Goal: Check status: Check status

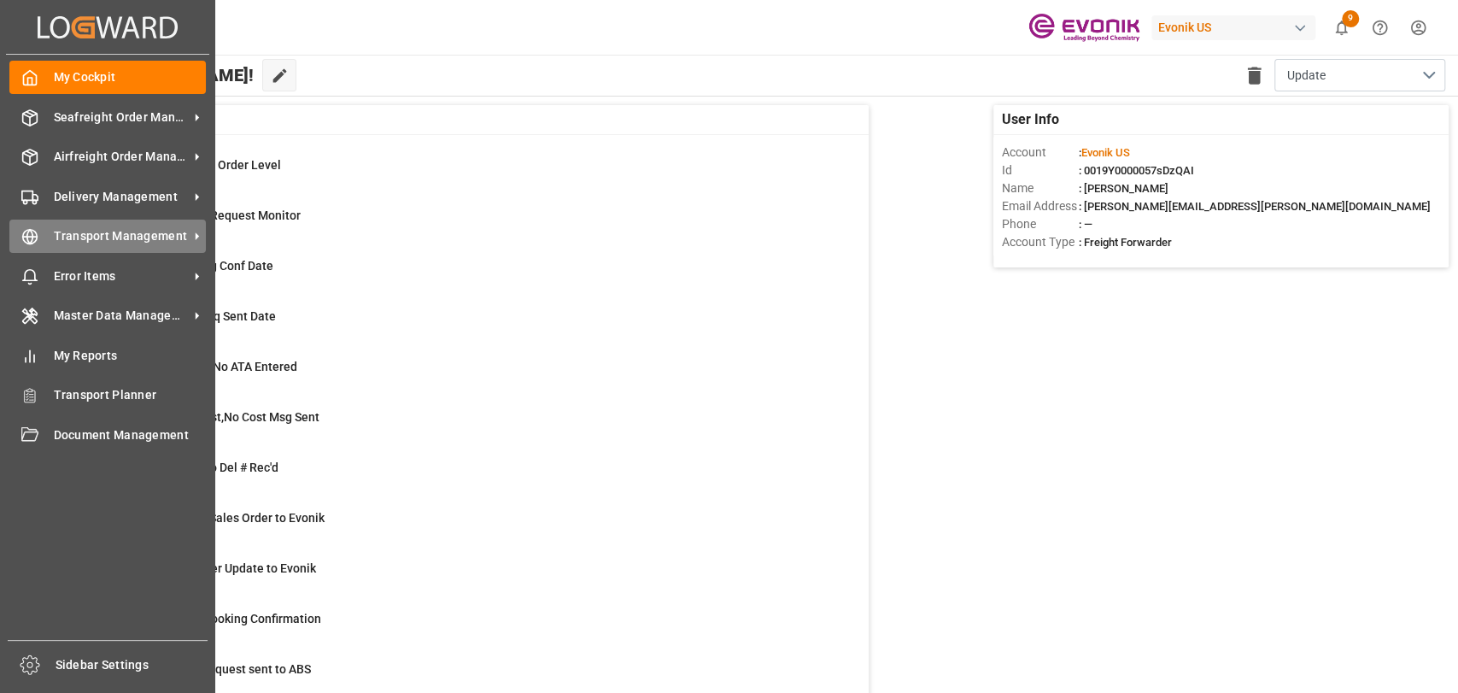
click at [21, 238] on icon at bounding box center [29, 236] width 17 height 17
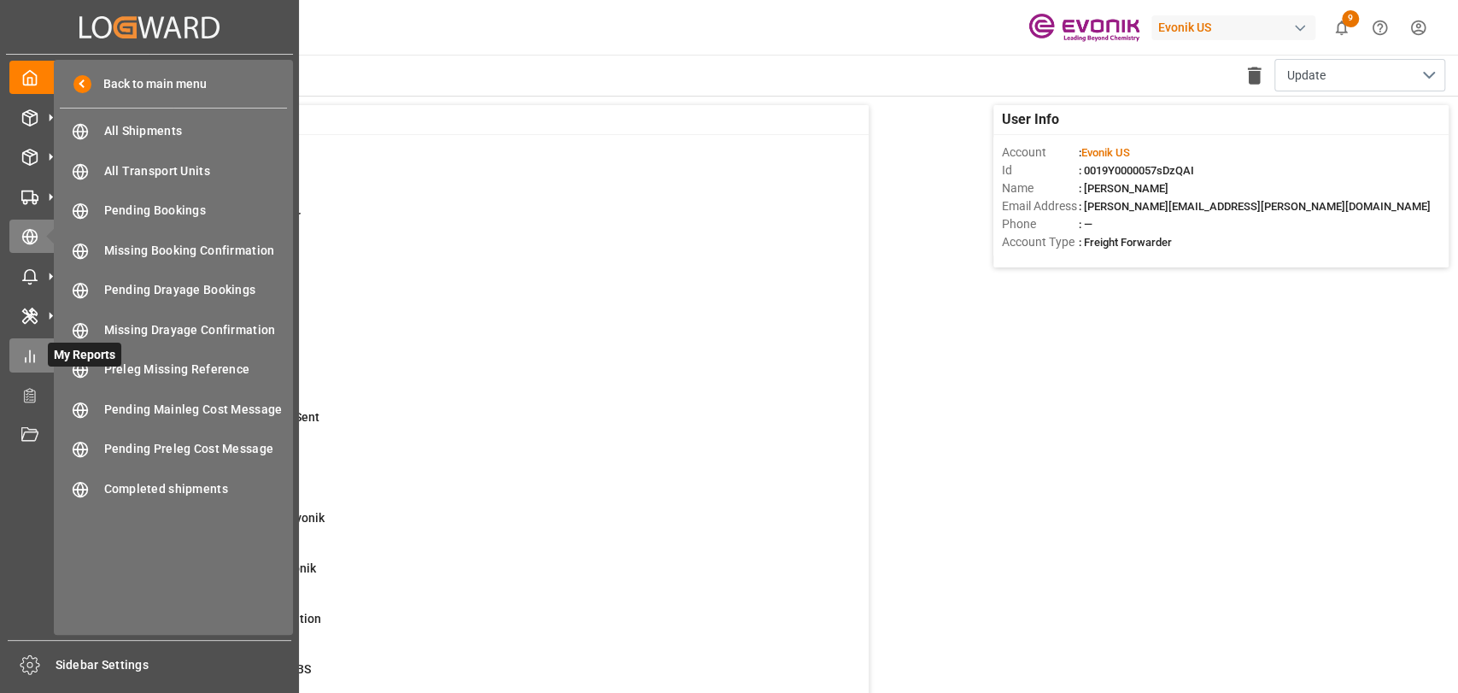
click at [17, 350] on div at bounding box center [23, 355] width 29 height 18
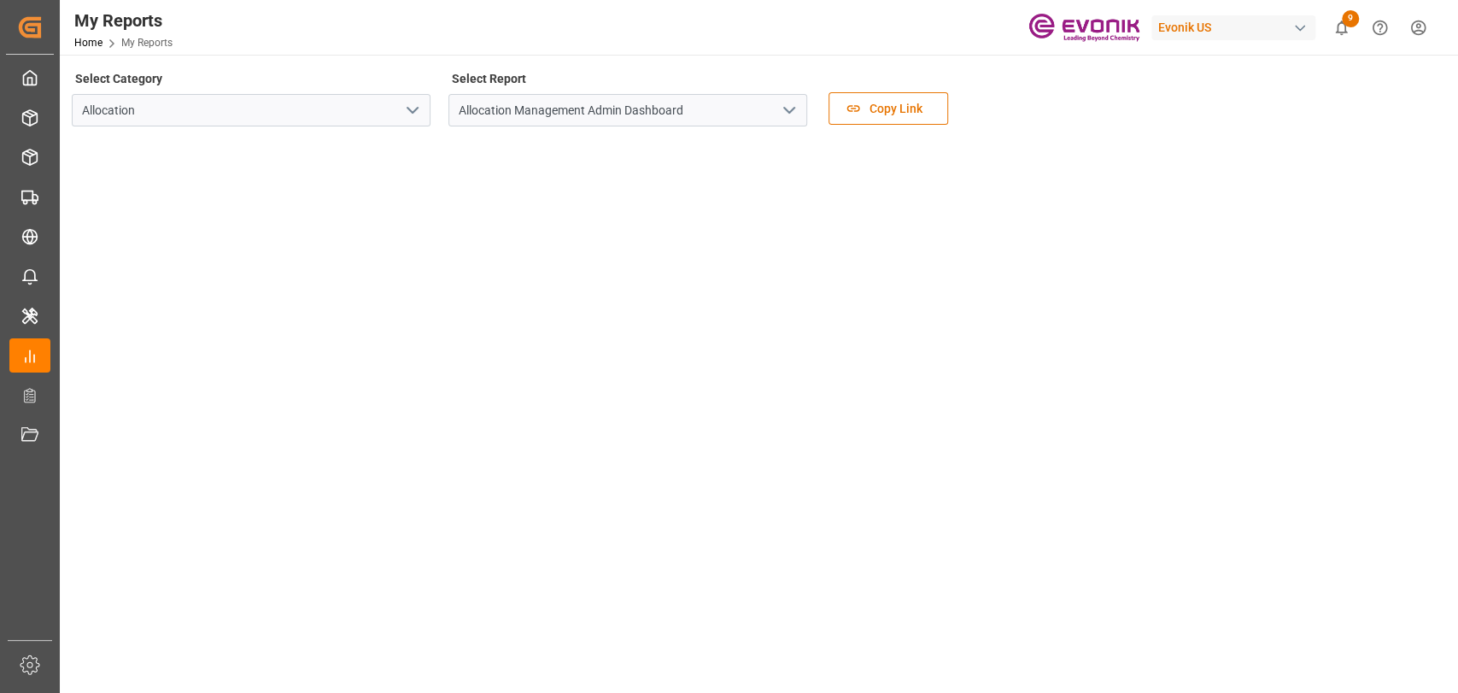
click at [414, 116] on icon "open menu" at bounding box center [412, 110] width 21 height 21
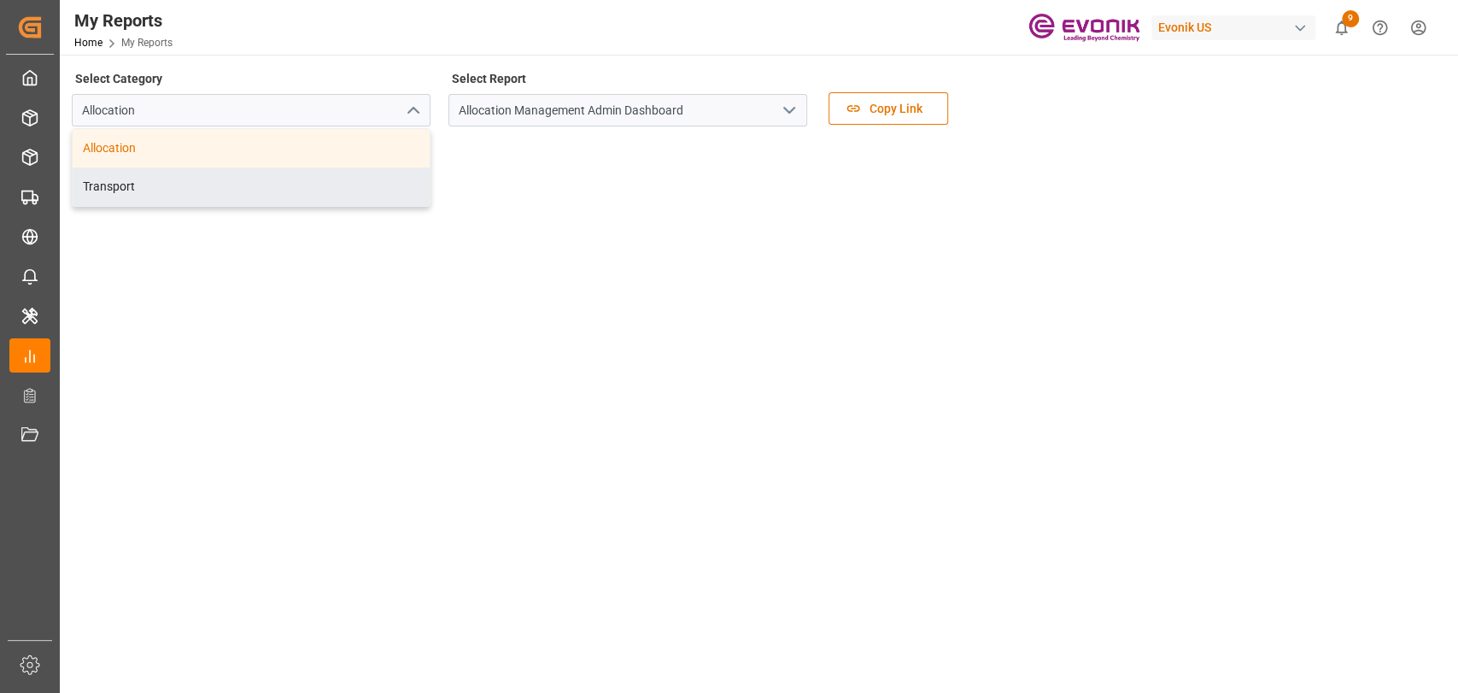
click at [178, 188] on div "Transport" at bounding box center [251, 186] width 357 height 38
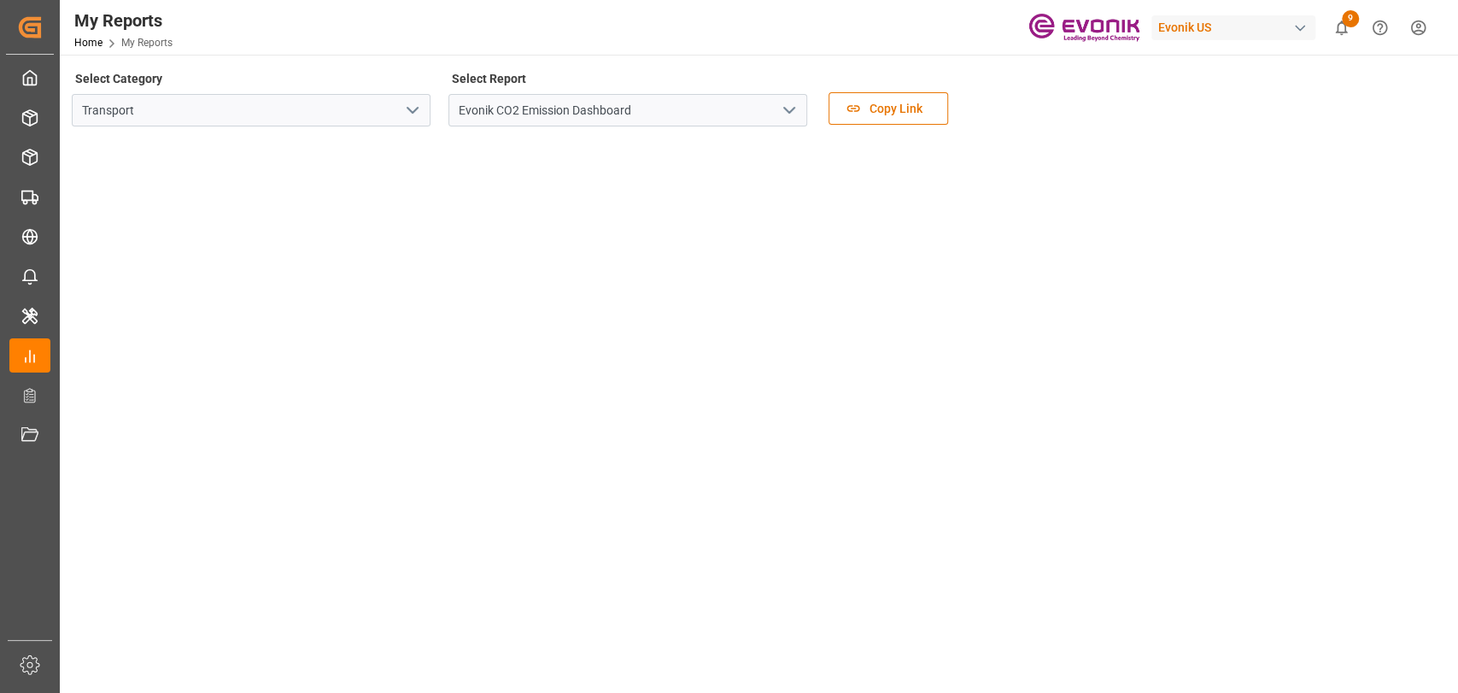
click at [789, 115] on icon "open menu" at bounding box center [789, 110] width 21 height 21
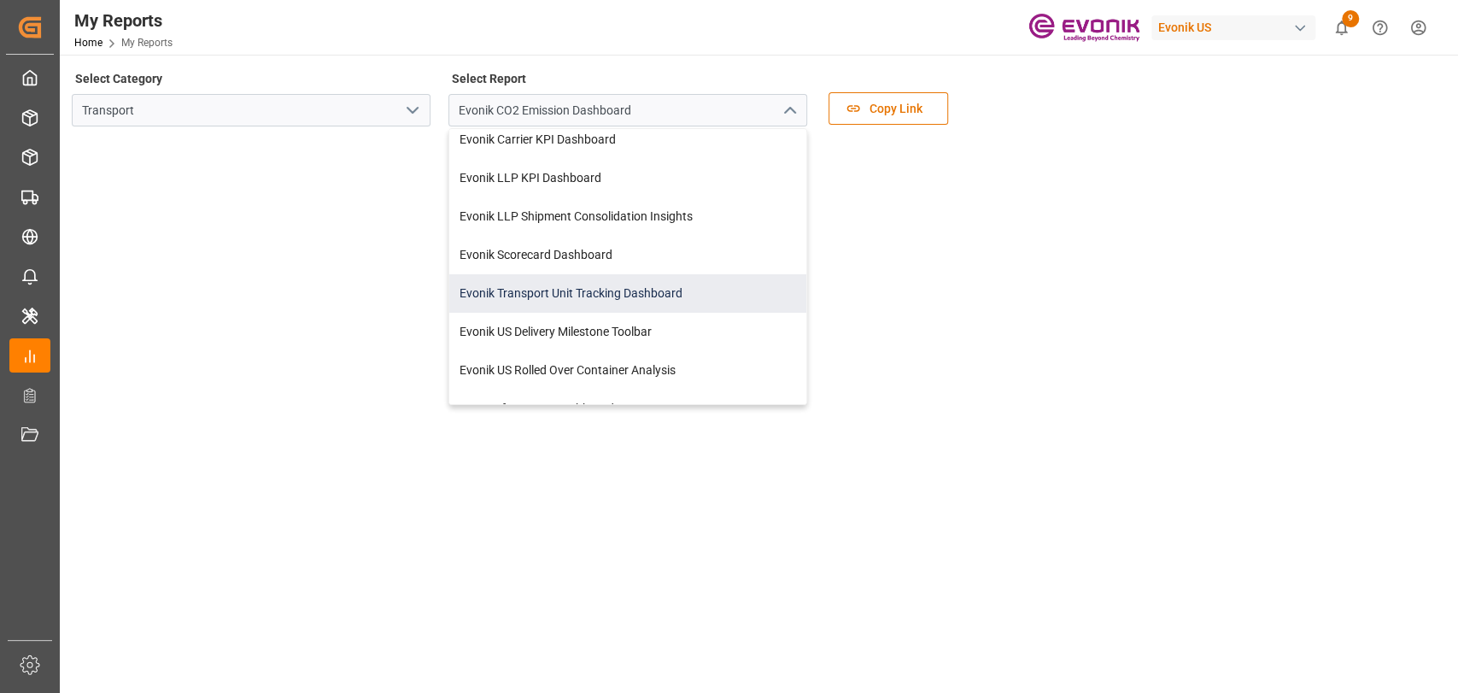
scroll to position [70, 0]
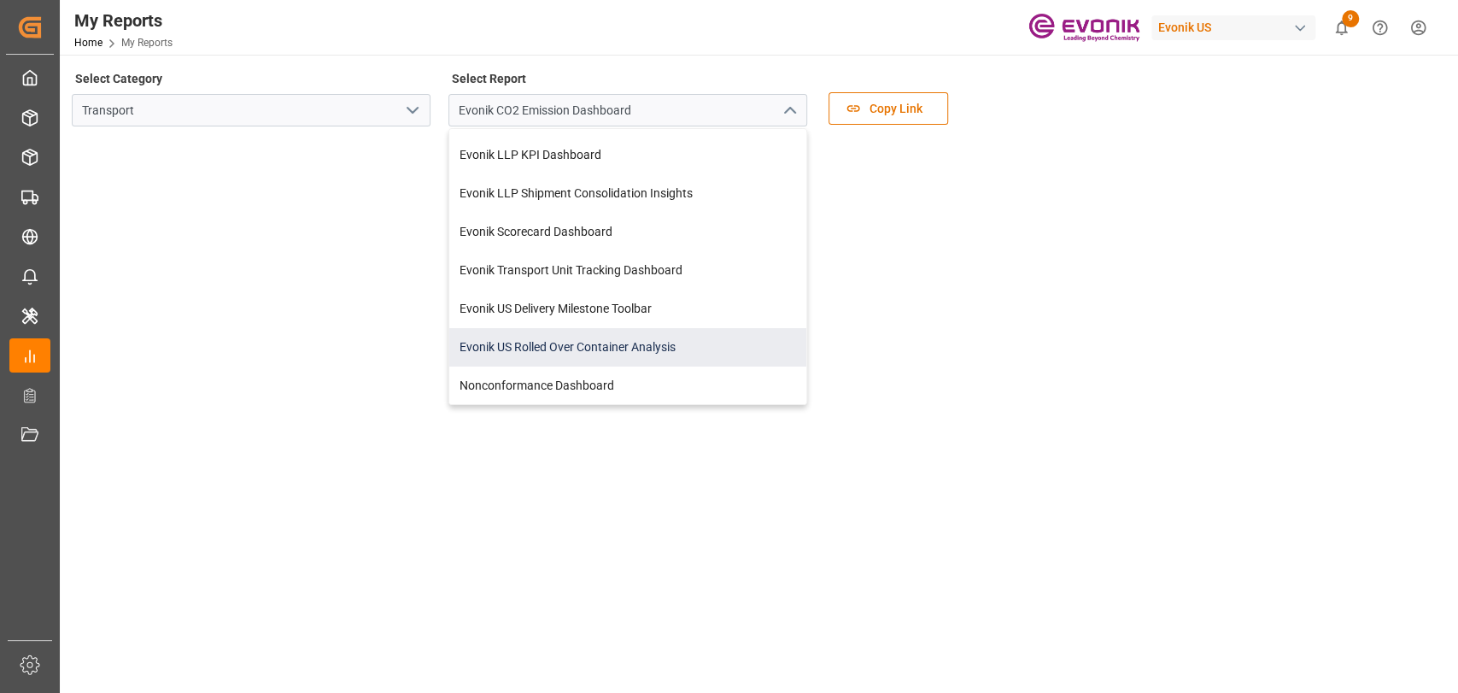
click at [607, 342] on div "Evonik US Rolled Over Container Analysis" at bounding box center [627, 347] width 357 height 38
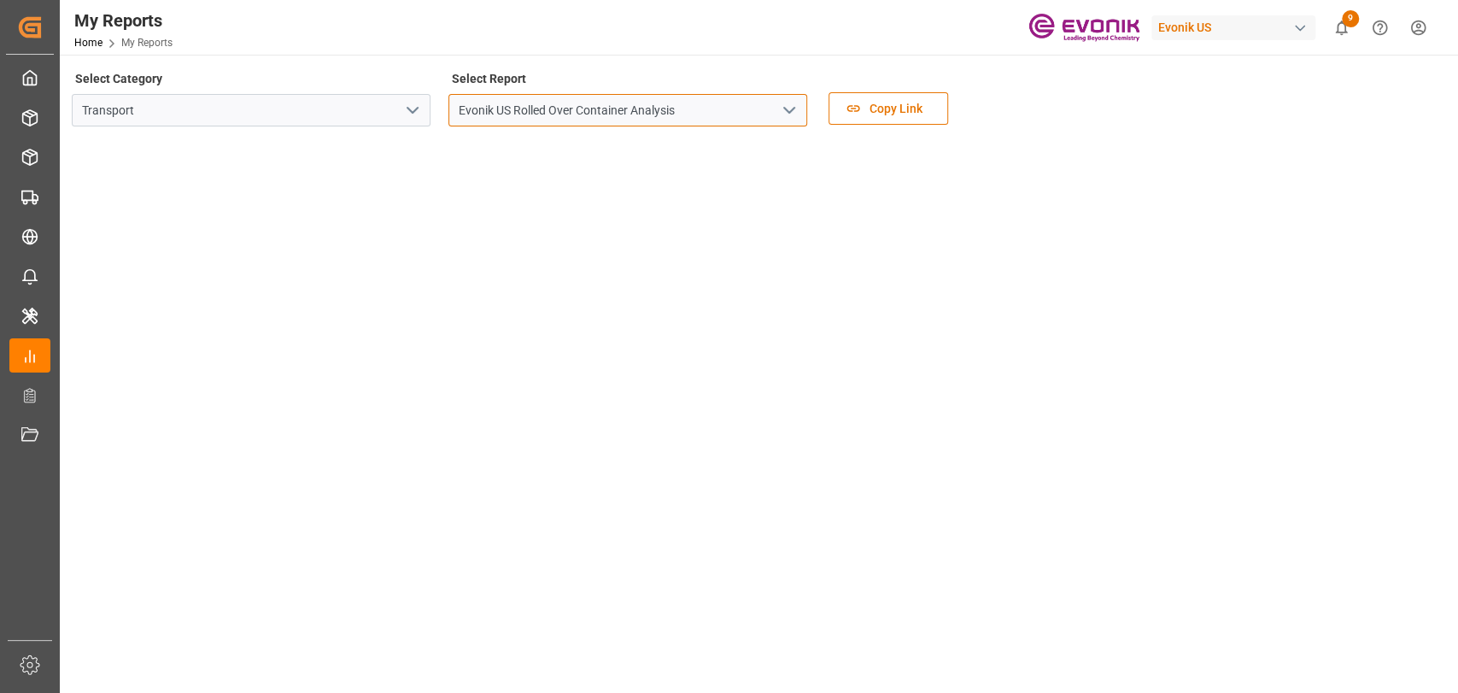
click at [802, 111] on input "Evonik US Rolled Over Container Analysis" at bounding box center [628, 110] width 359 height 32
click at [790, 105] on icon "open menu" at bounding box center [789, 110] width 21 height 21
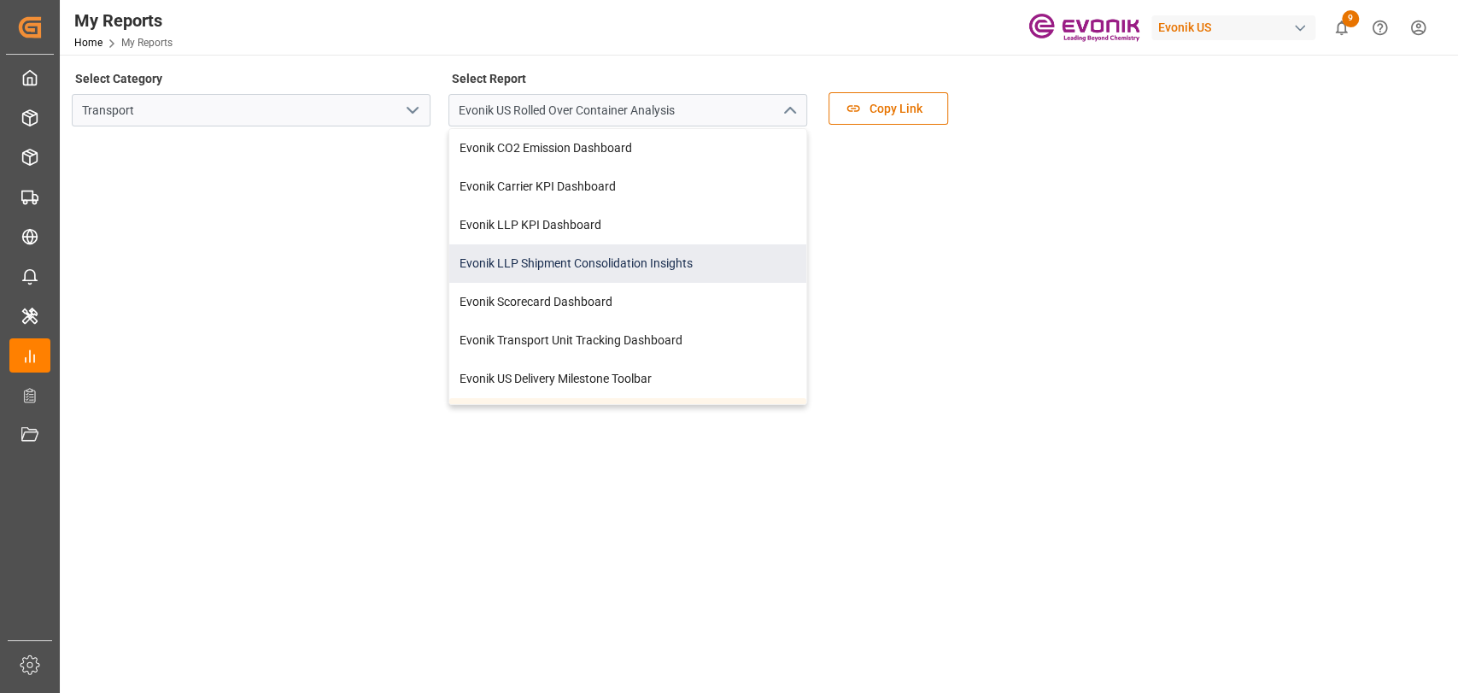
click at [600, 262] on div "Evonik LLP Shipment Consolidation Insights" at bounding box center [627, 263] width 357 height 38
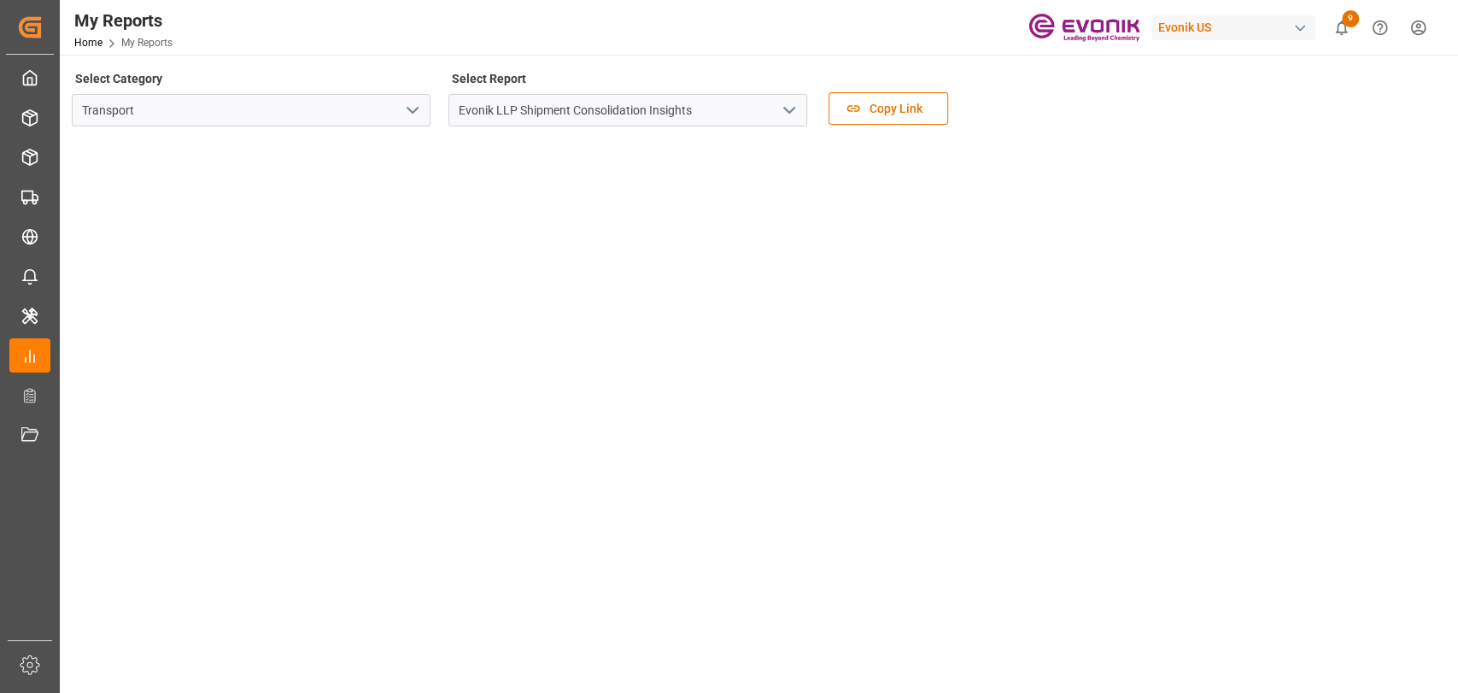
click at [784, 112] on icon "open menu" at bounding box center [789, 110] width 21 height 21
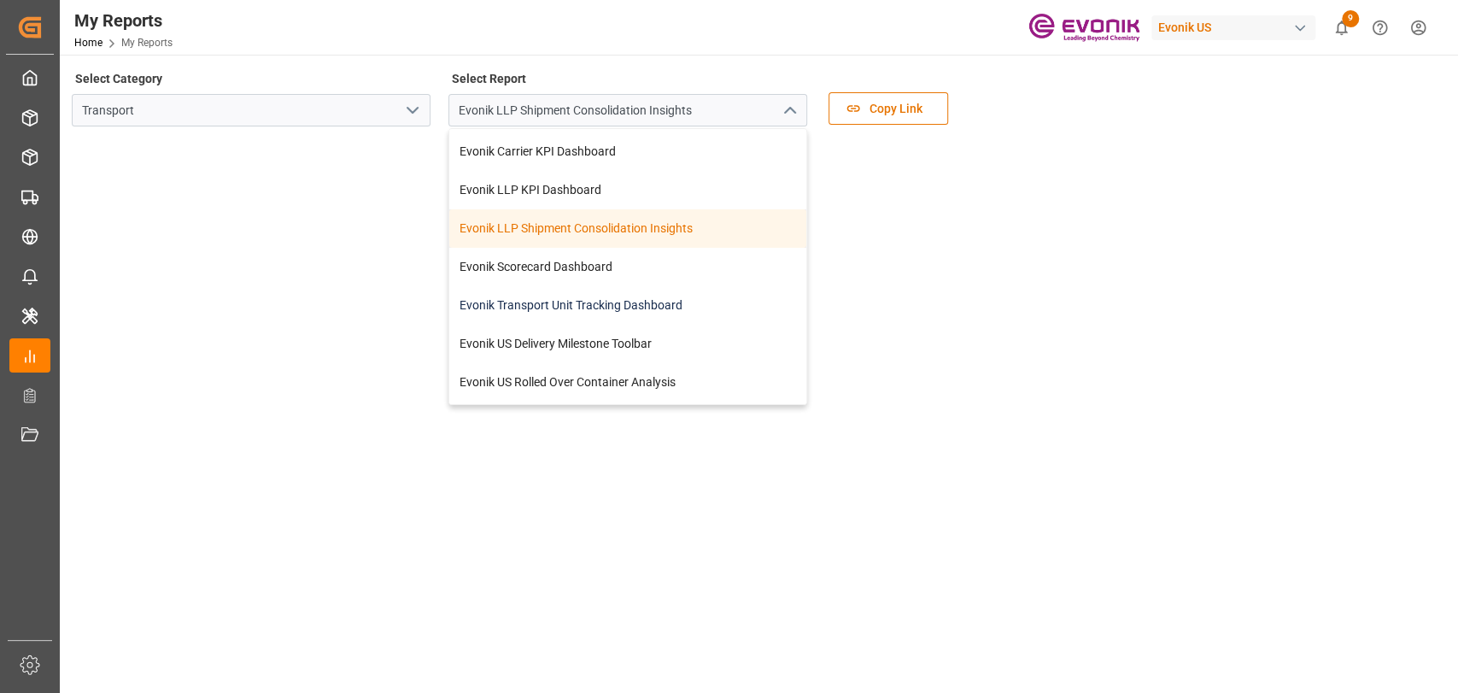
scroll to position [70, 0]
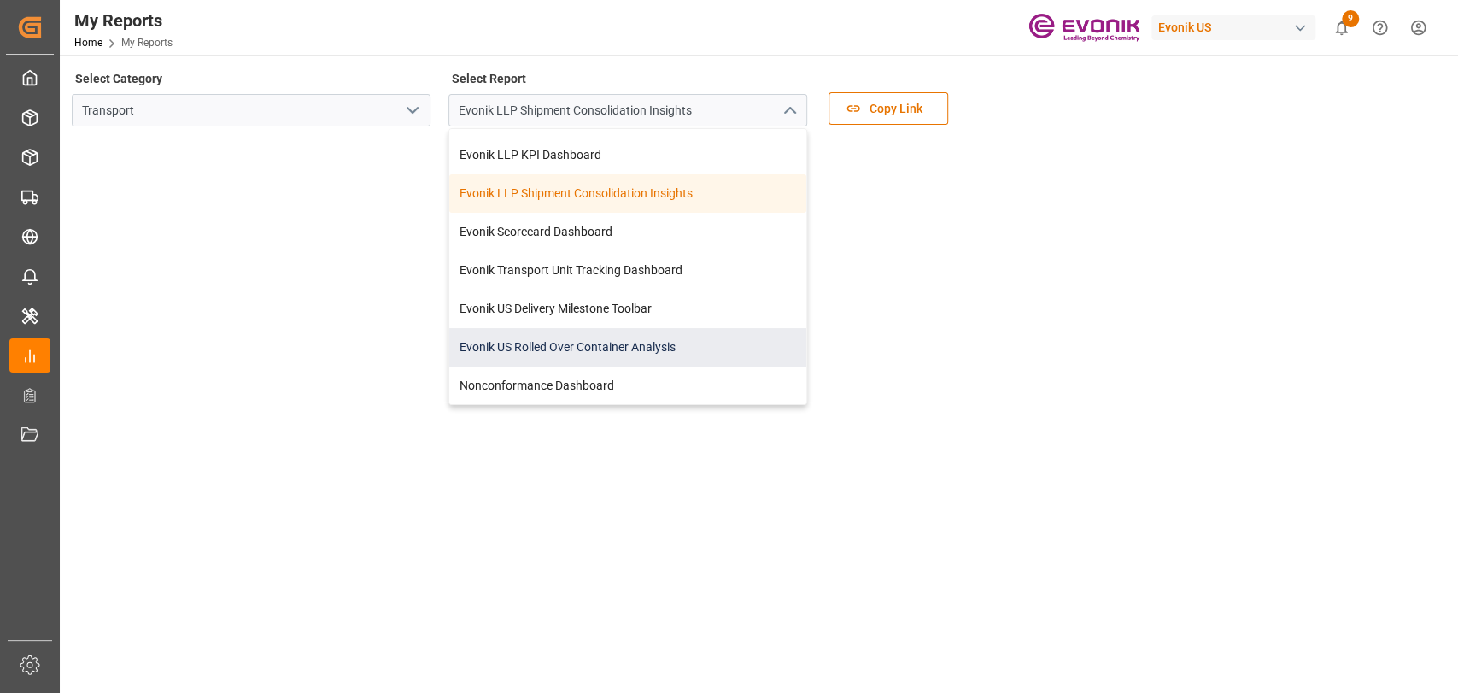
click at [598, 352] on div "Evonik US Rolled Over Container Analysis" at bounding box center [627, 347] width 357 height 38
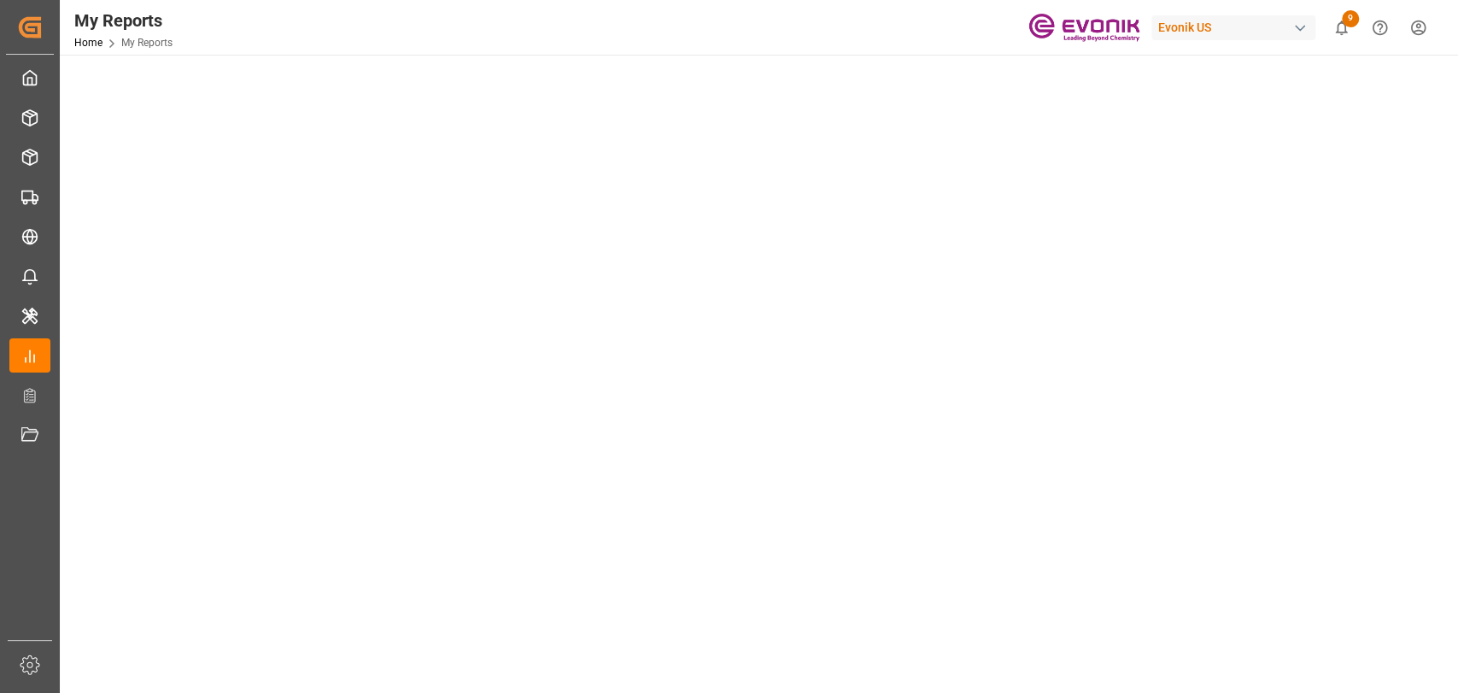
scroll to position [190, 0]
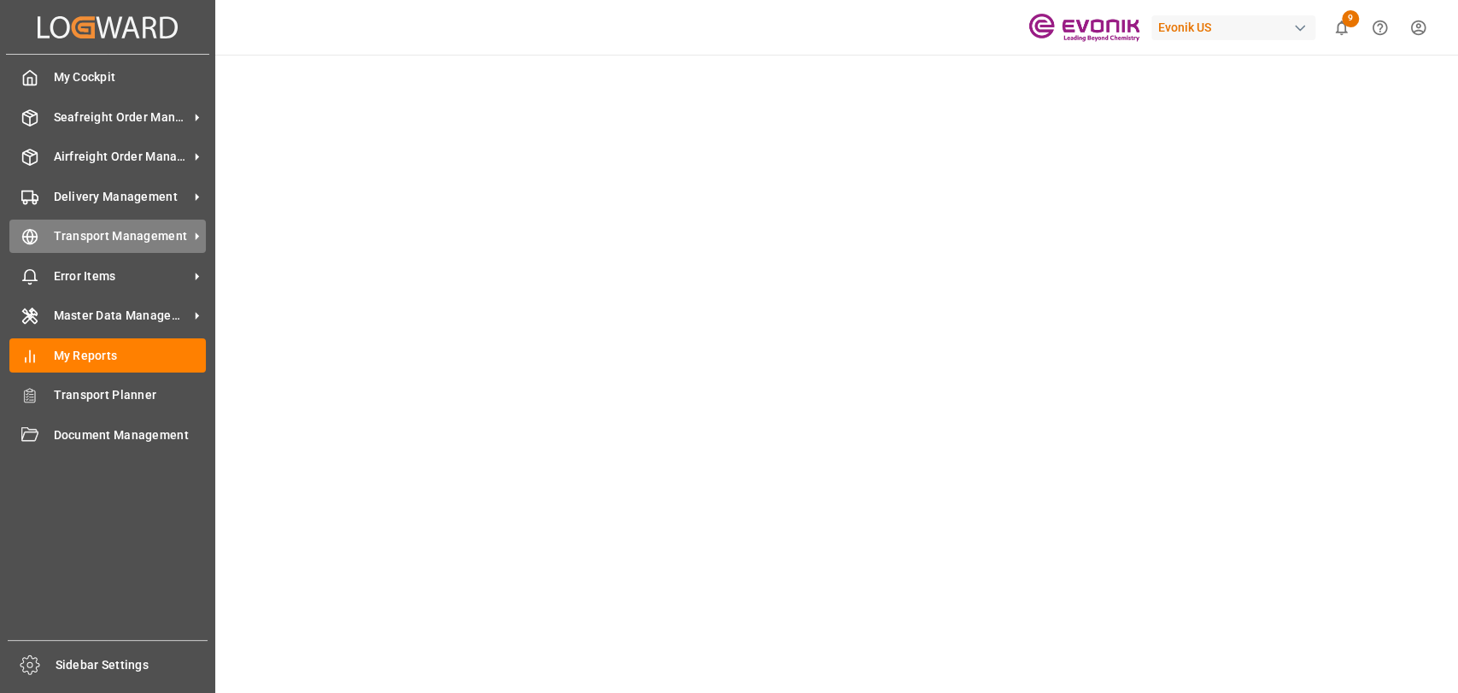
click at [38, 248] on div "Transport Management Transport Management" at bounding box center [107, 236] width 197 height 33
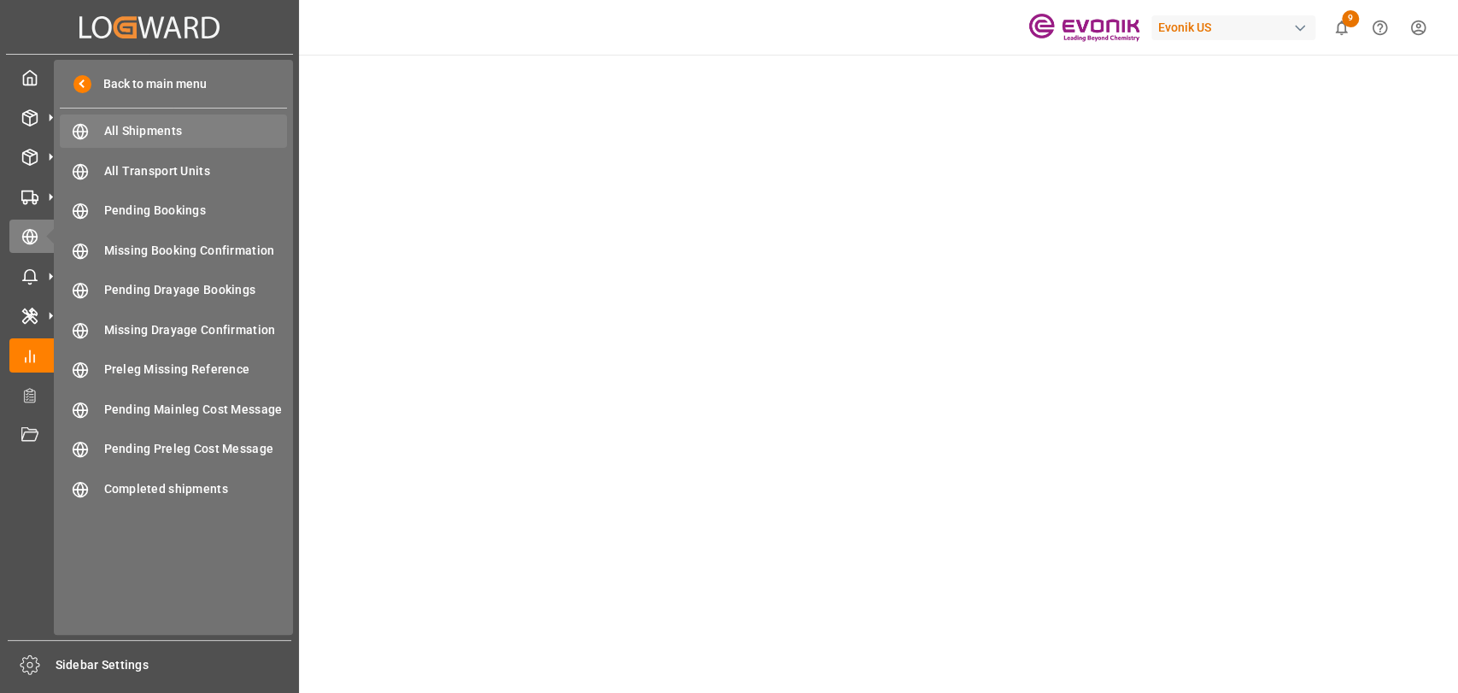
click at [159, 123] on span "All Shipments" at bounding box center [196, 131] width 184 height 18
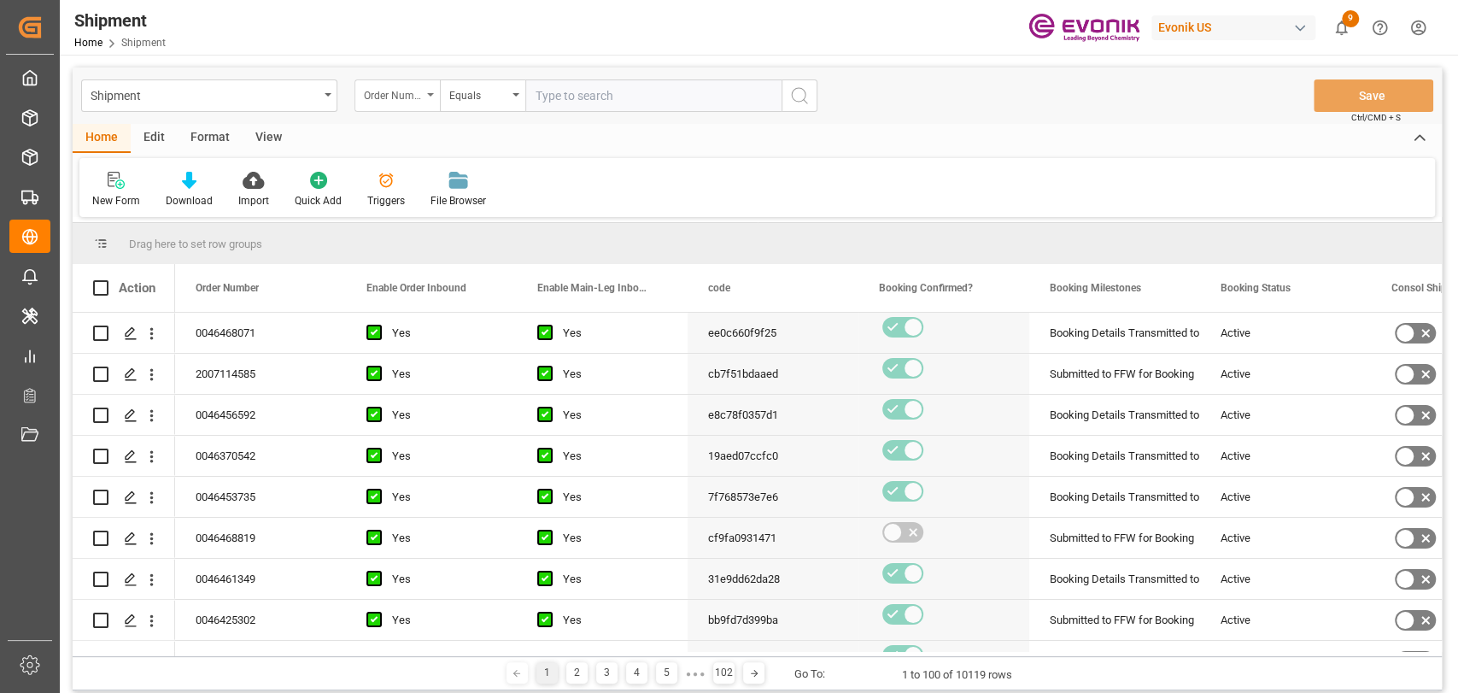
click at [413, 103] on div "Order Number" at bounding box center [393, 94] width 58 height 20
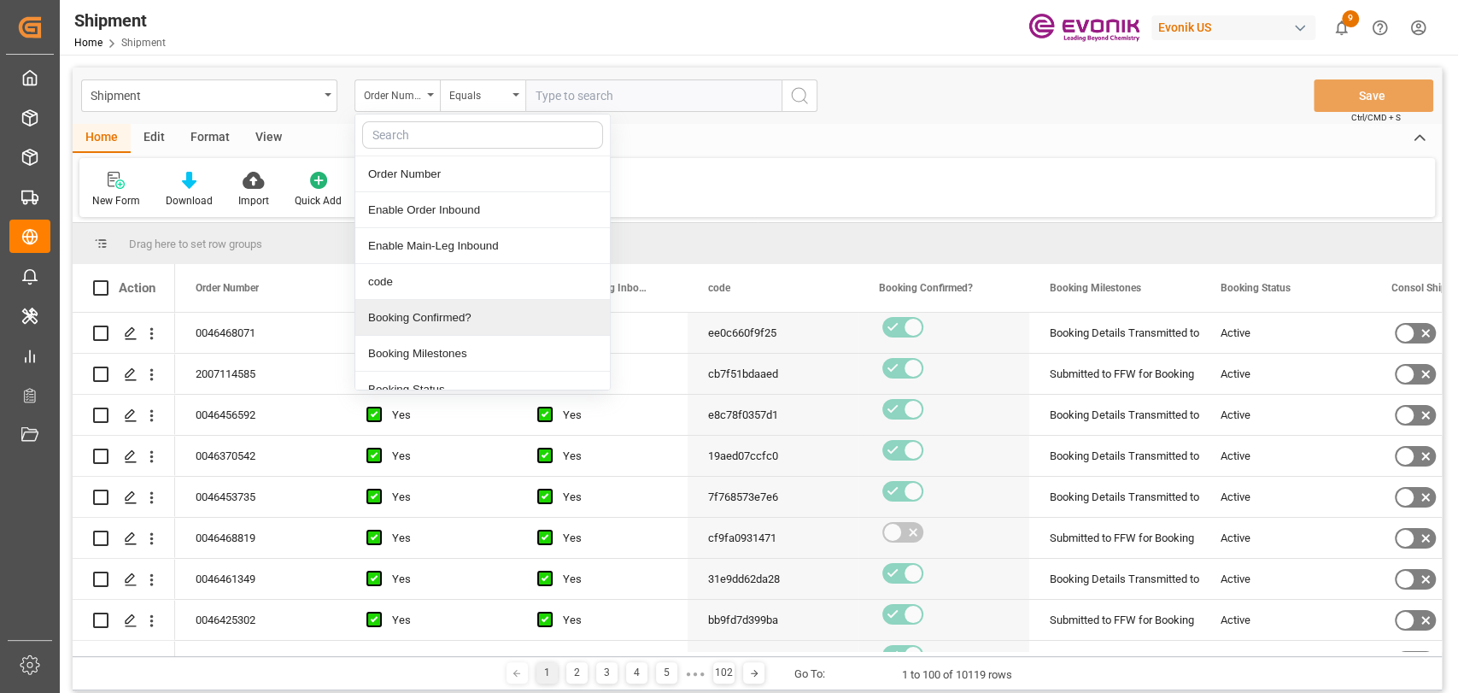
scroll to position [190, 0]
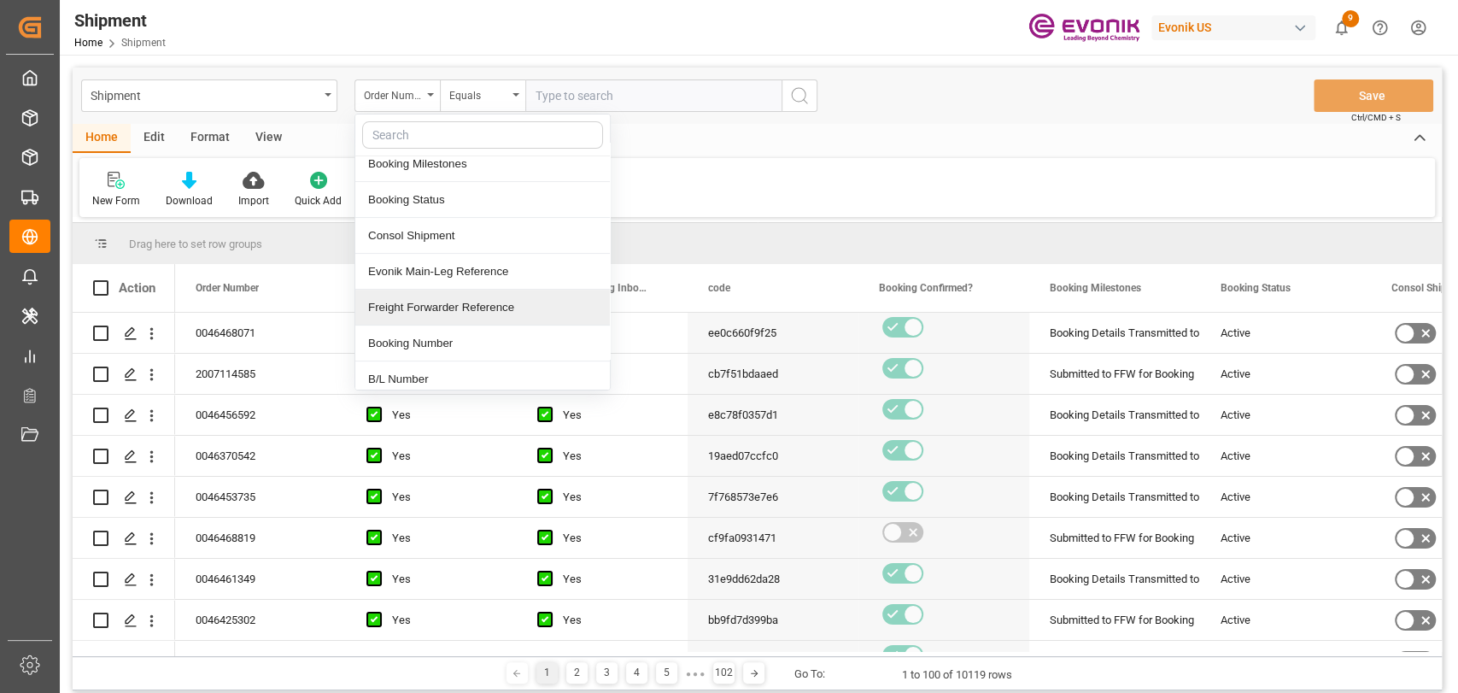
click at [463, 302] on div "Freight Forwarder Reference" at bounding box center [482, 308] width 255 height 36
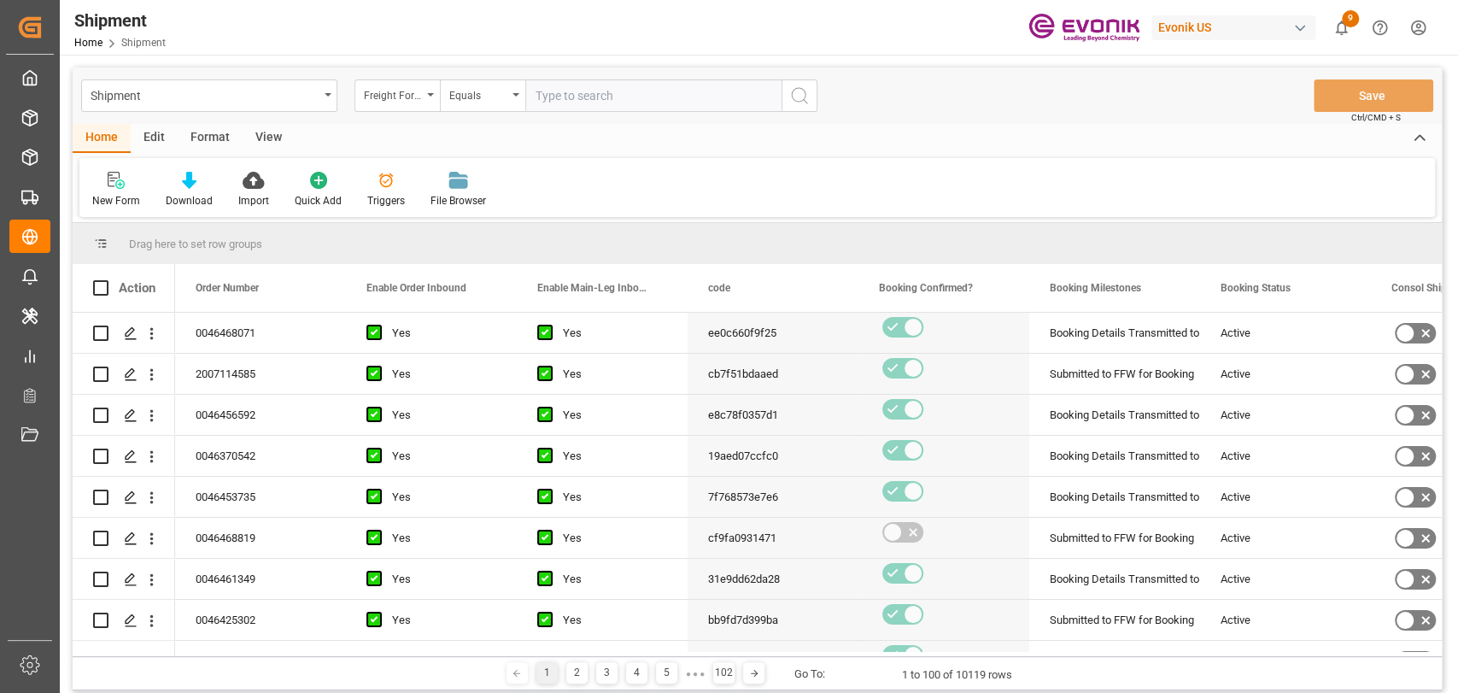
click at [578, 100] on input "text" at bounding box center [653, 95] width 256 height 32
type input "250805000035"
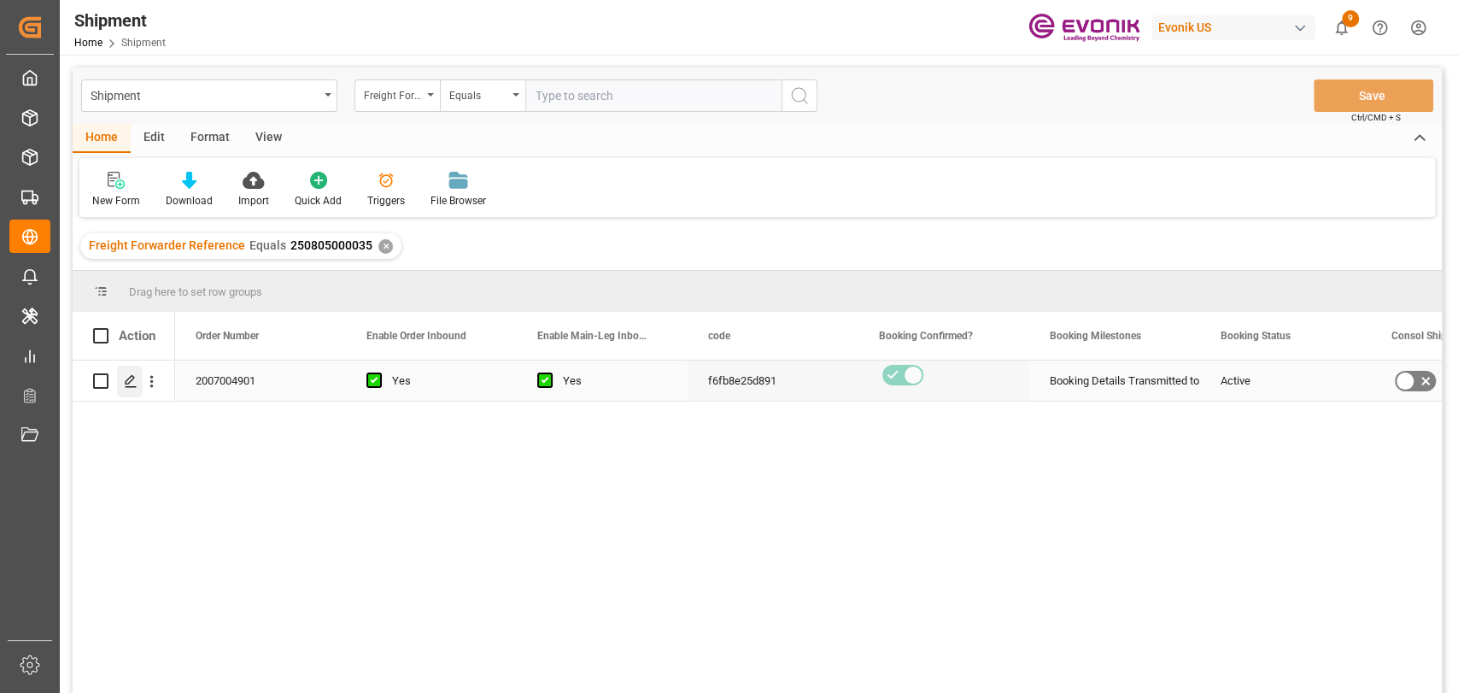
click at [120, 388] on div "Press SPACE to select this row." at bounding box center [130, 382] width 26 height 32
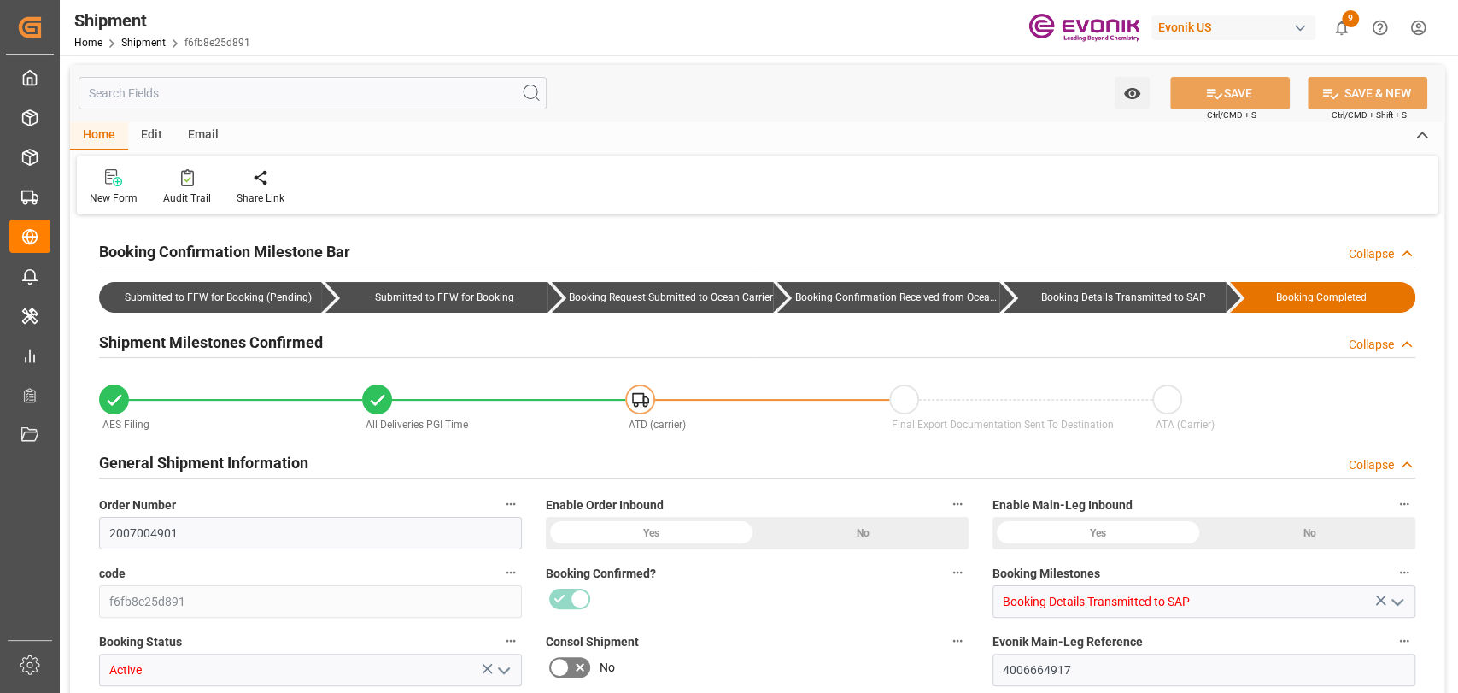
type input "1"
click at [232, 89] on input "text" at bounding box center [313, 93] width 468 height 32
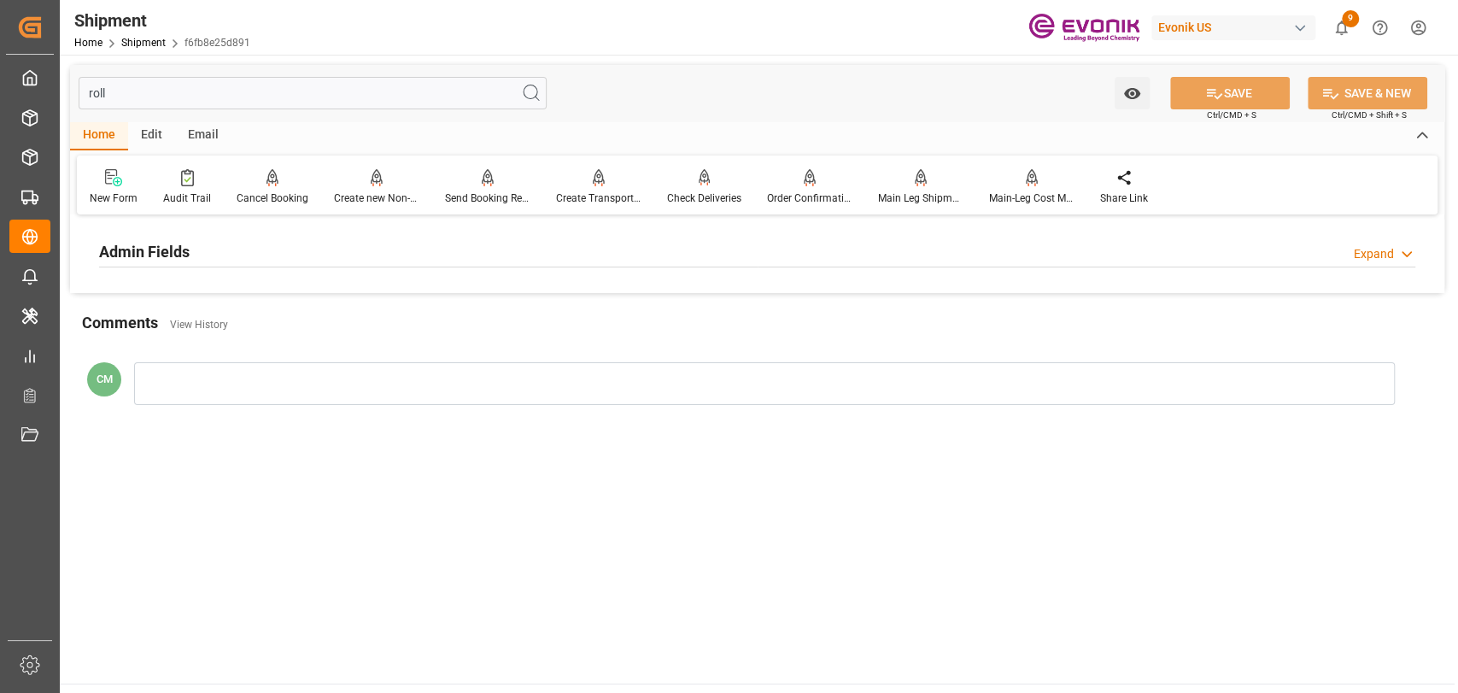
type input "roll"
click at [182, 249] on h2 "Admin Fields" at bounding box center [144, 251] width 91 height 23
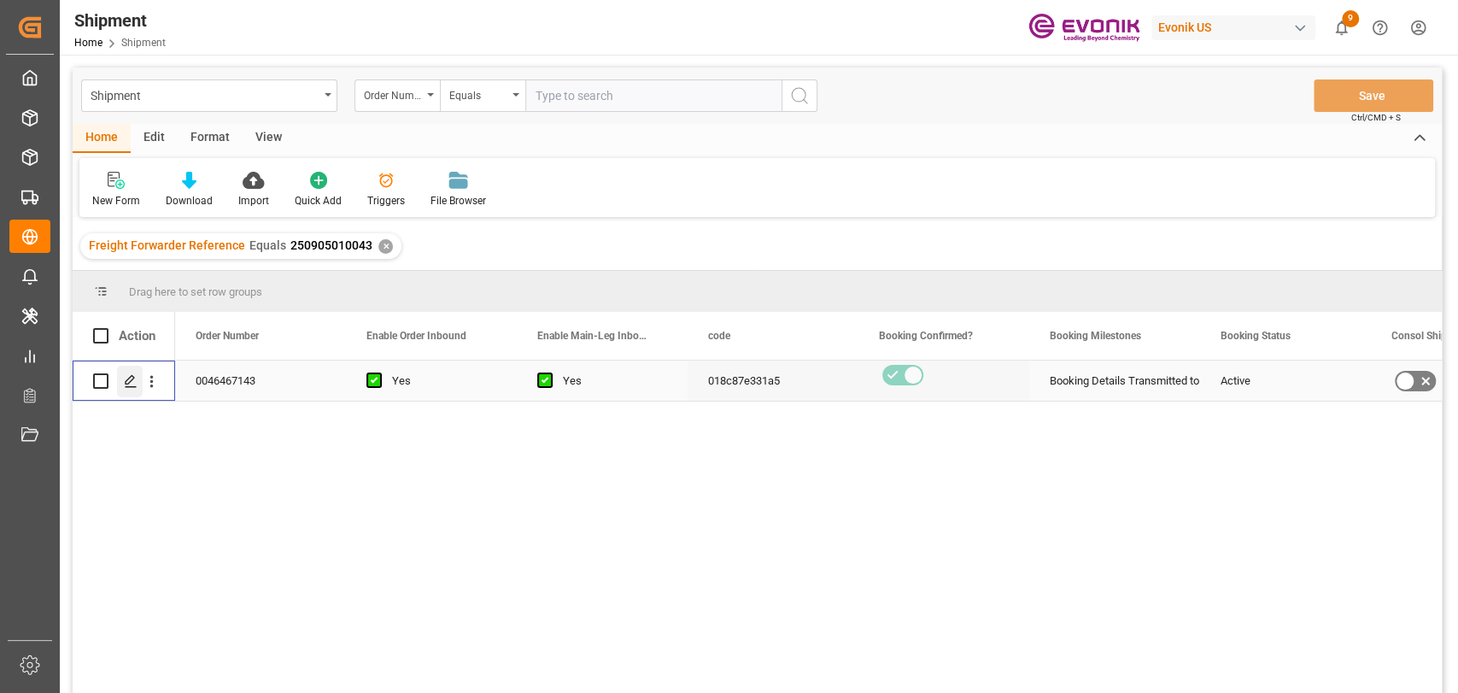
click at [131, 382] on icon "Press SPACE to select this row." at bounding box center [131, 381] width 14 height 14
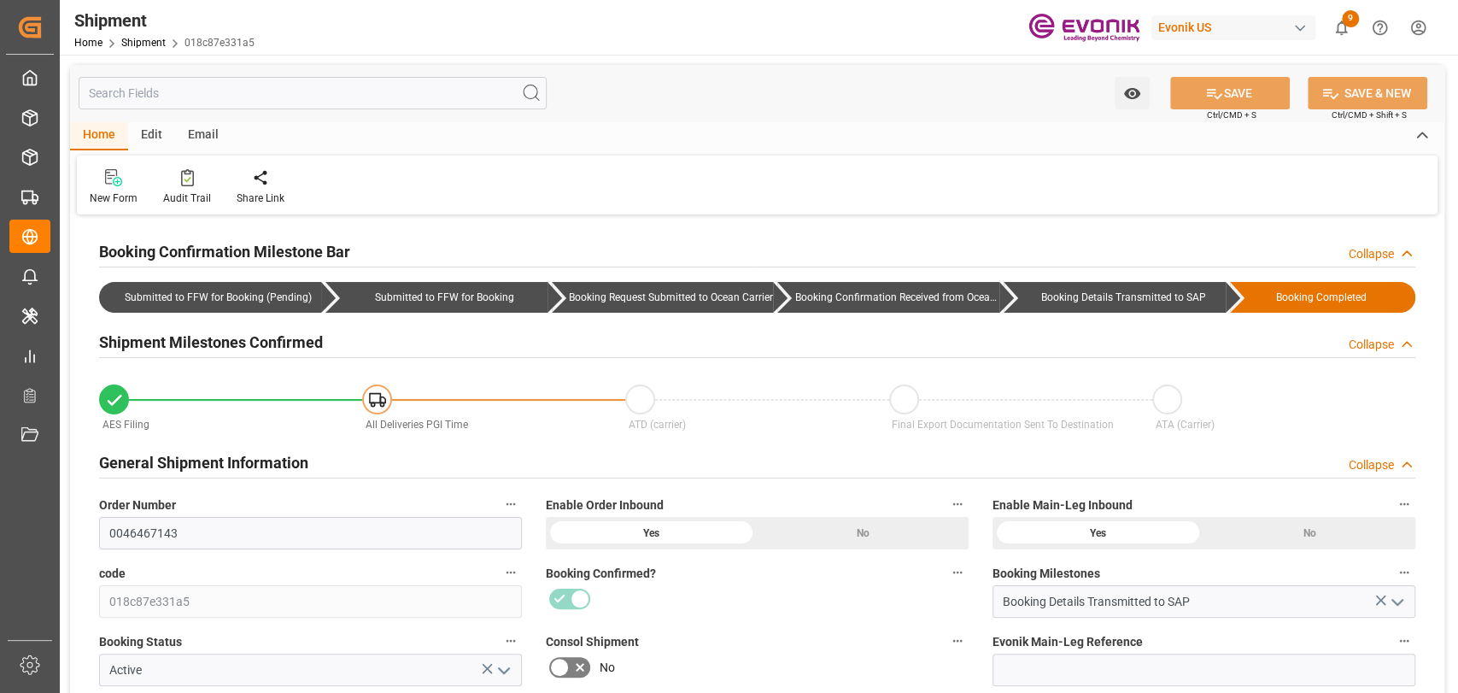
click at [328, 84] on input "text" at bounding box center [313, 93] width 468 height 32
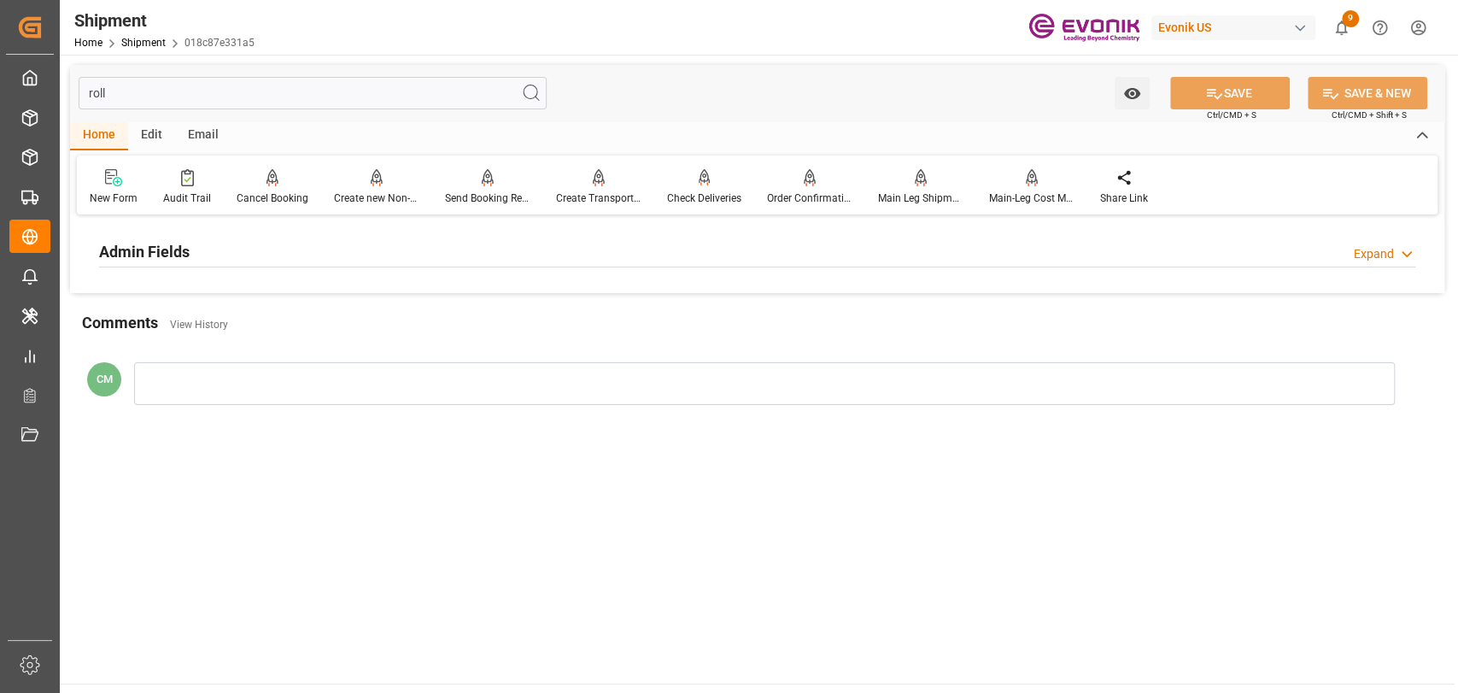
type input "roll"
drag, startPoint x: 367, startPoint y: 240, endPoint x: 362, endPoint y: 248, distance: 8.8
click at [366, 240] on div "Admin Fields Expand" at bounding box center [757, 250] width 1317 height 32
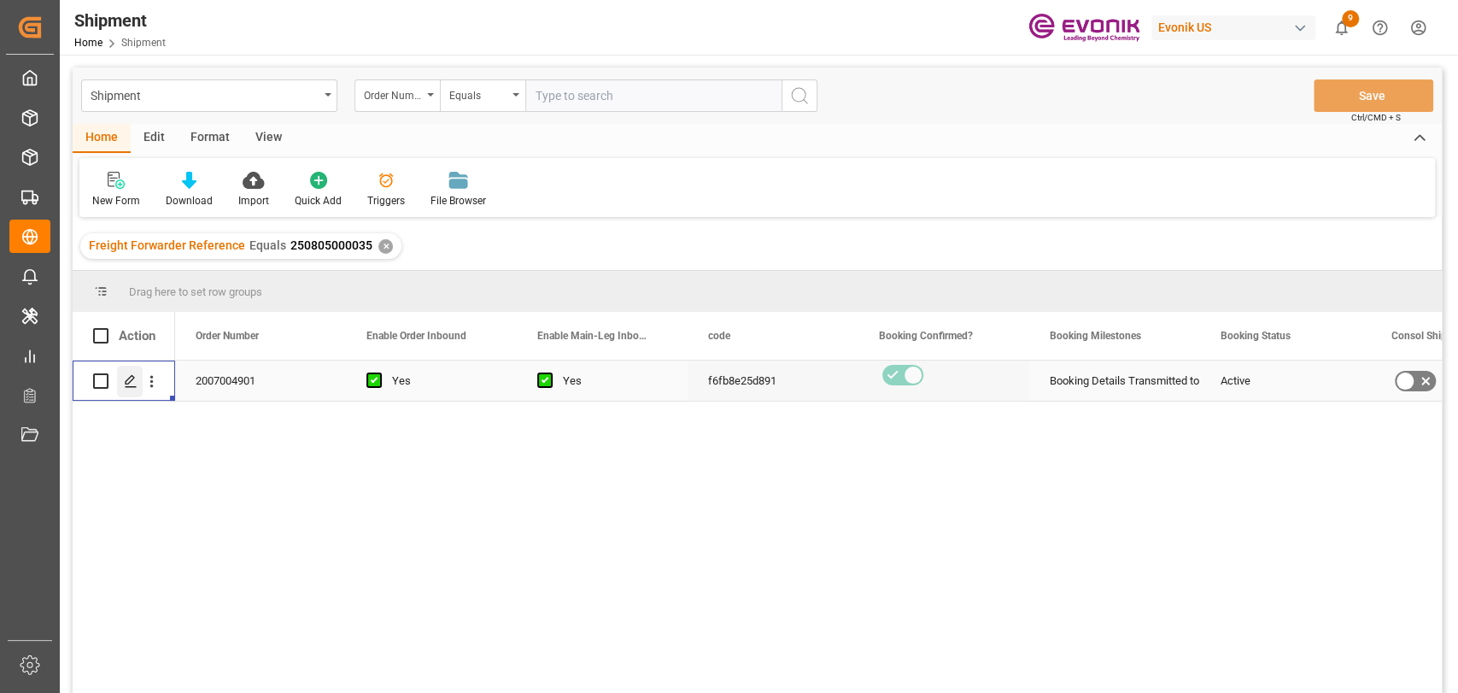
click at [124, 384] on icon "Press SPACE to select this row." at bounding box center [131, 381] width 14 height 14
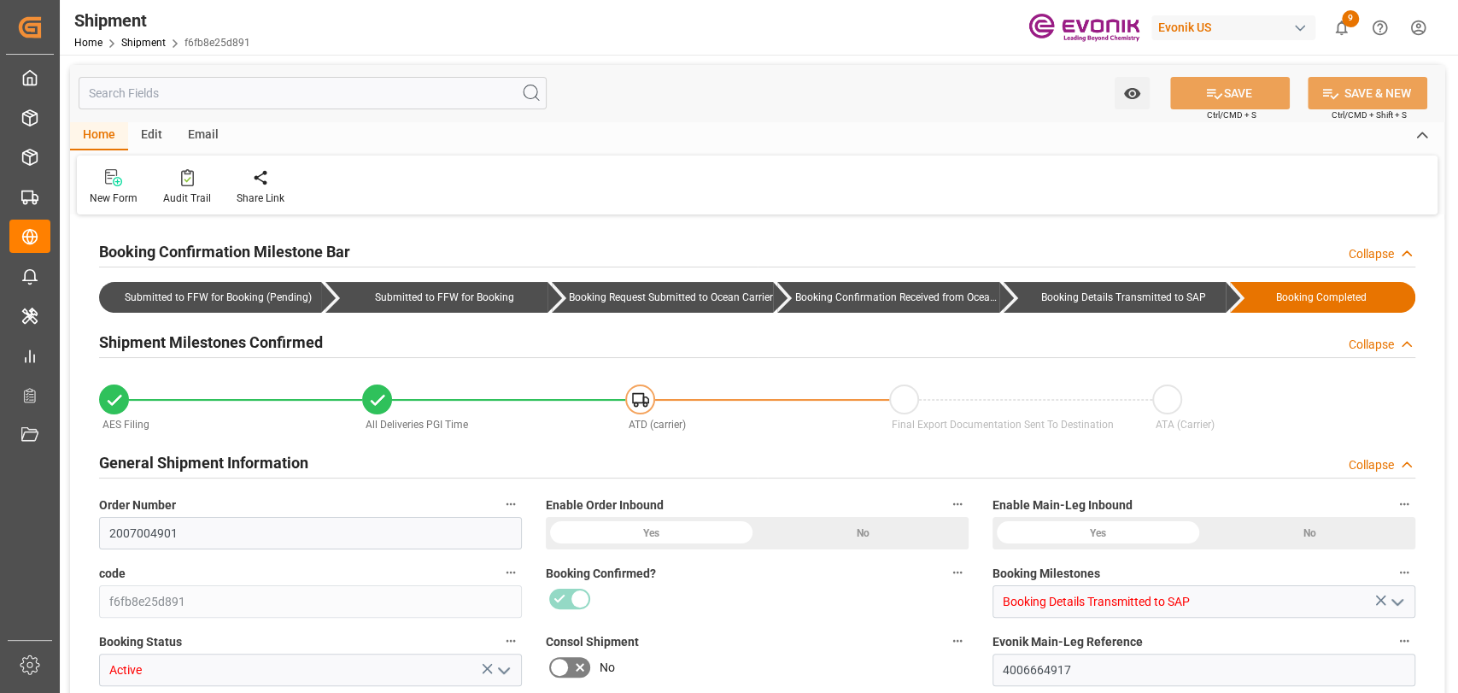
type input "1"
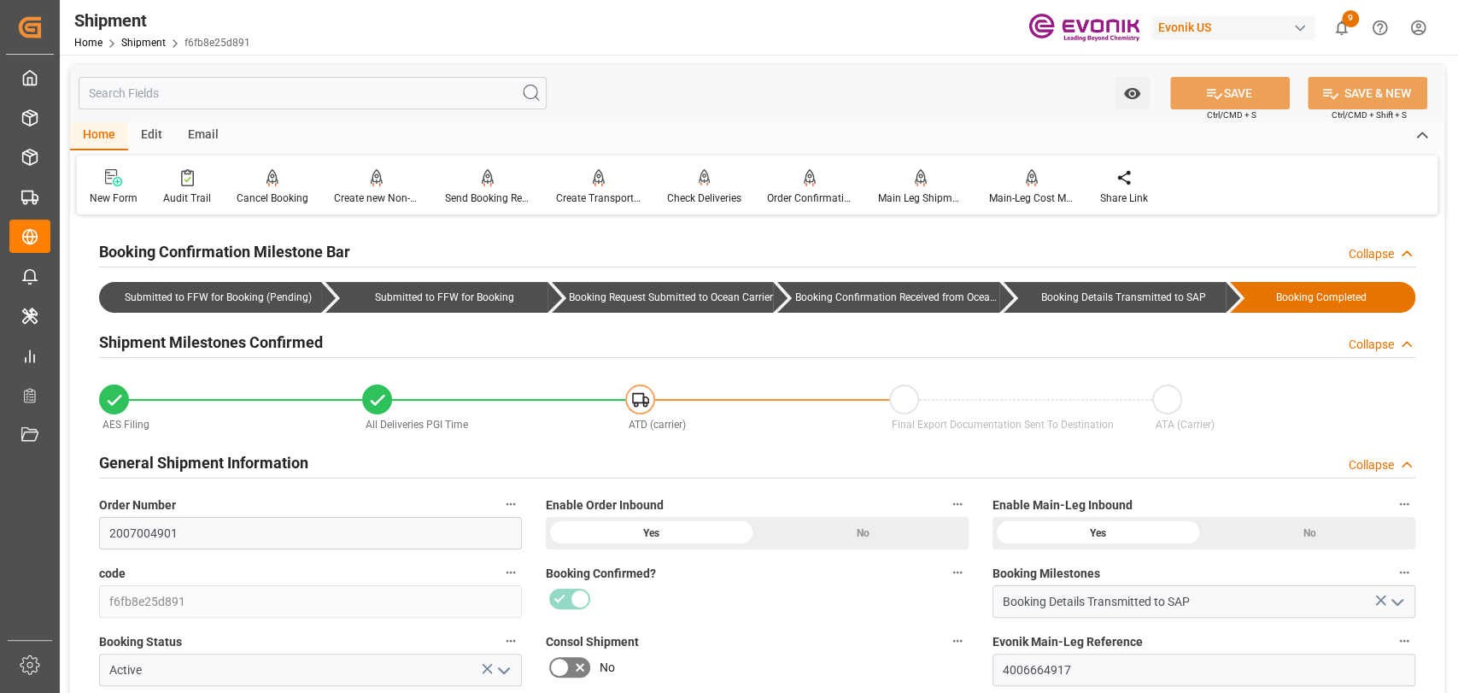
click at [229, 86] on input "text" at bounding box center [313, 93] width 468 height 32
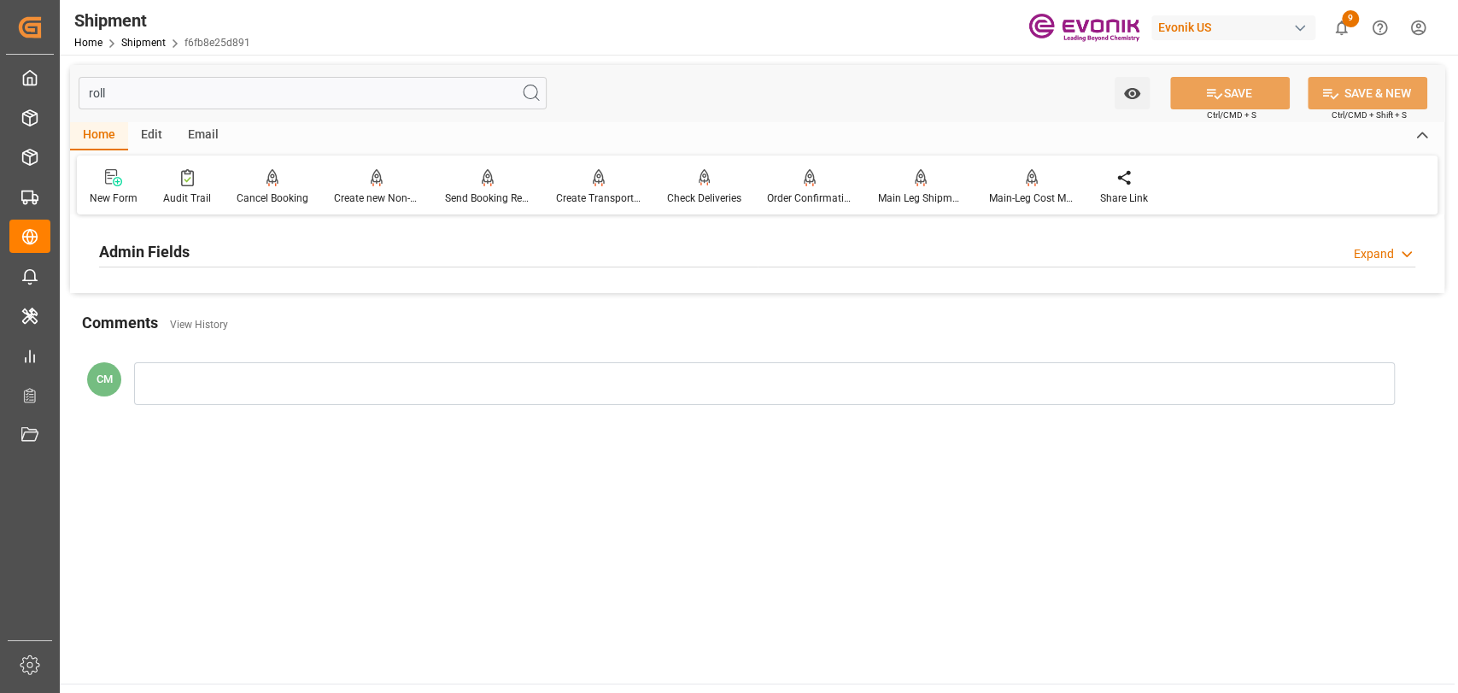
type input "roll"
click at [251, 234] on div "Admin Fields Expand" at bounding box center [757, 250] width 1317 height 32
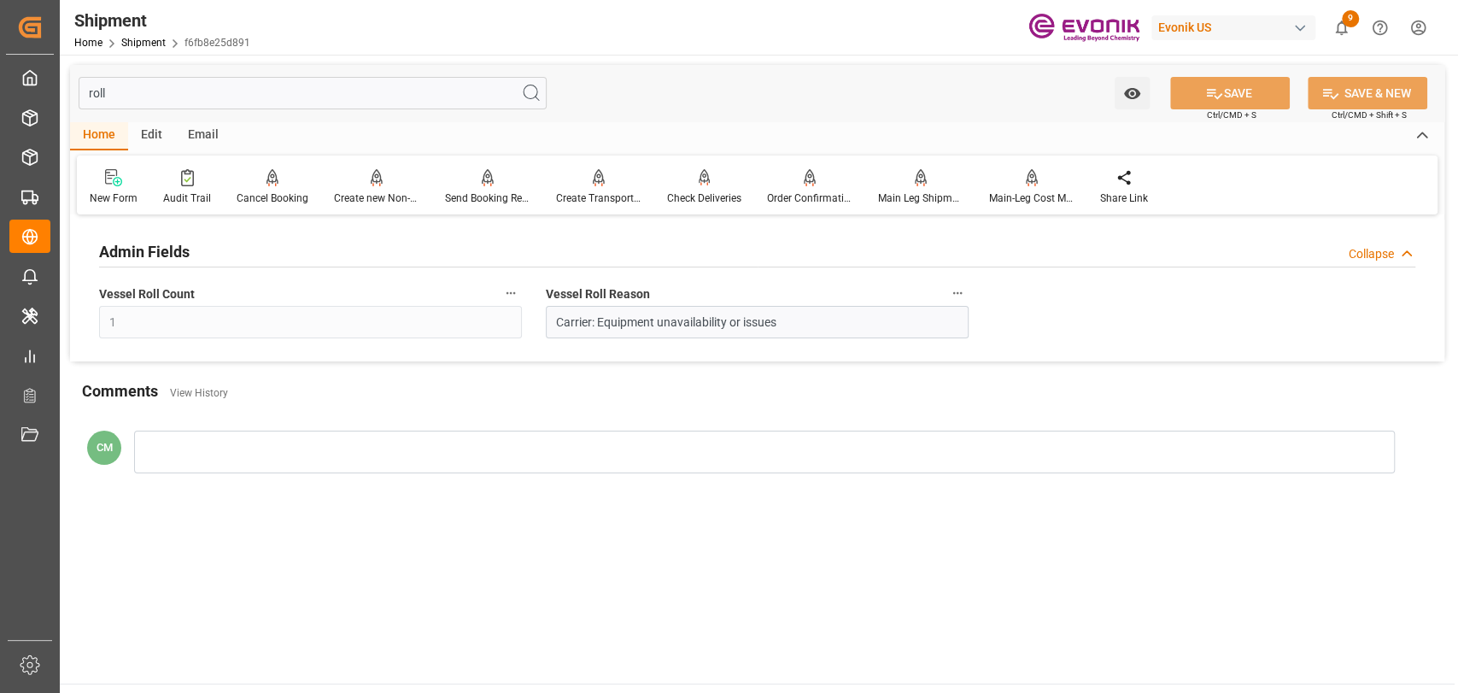
click at [456, 601] on main "roll Watch Option SAVE Ctrl/CMD + S SAVE & NEW Ctrl/CMD + Shift + S Home Edit E…" at bounding box center [757, 369] width 1395 height 629
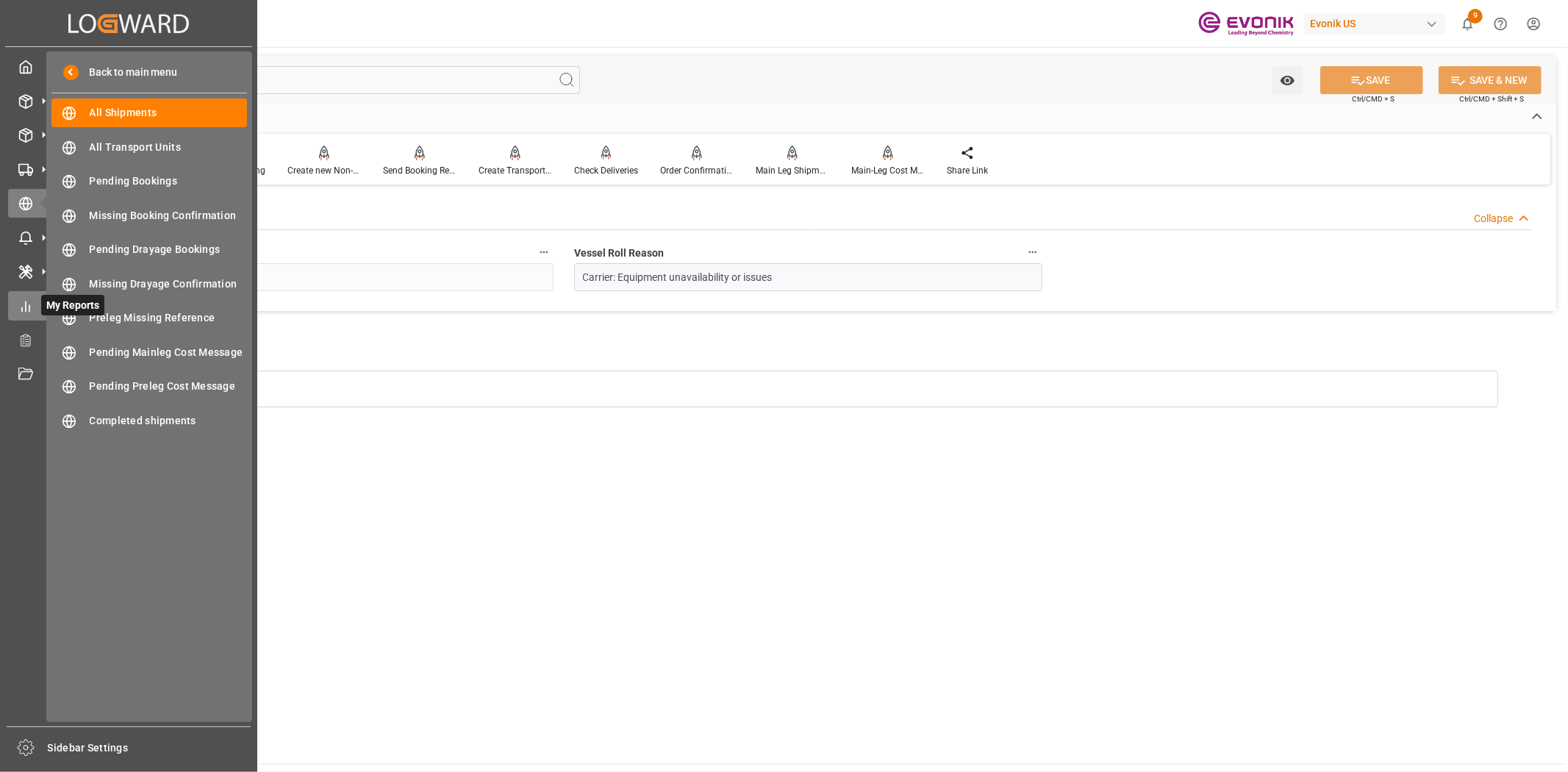
click at [19, 309] on icon at bounding box center [25, 306] width 15 height 15
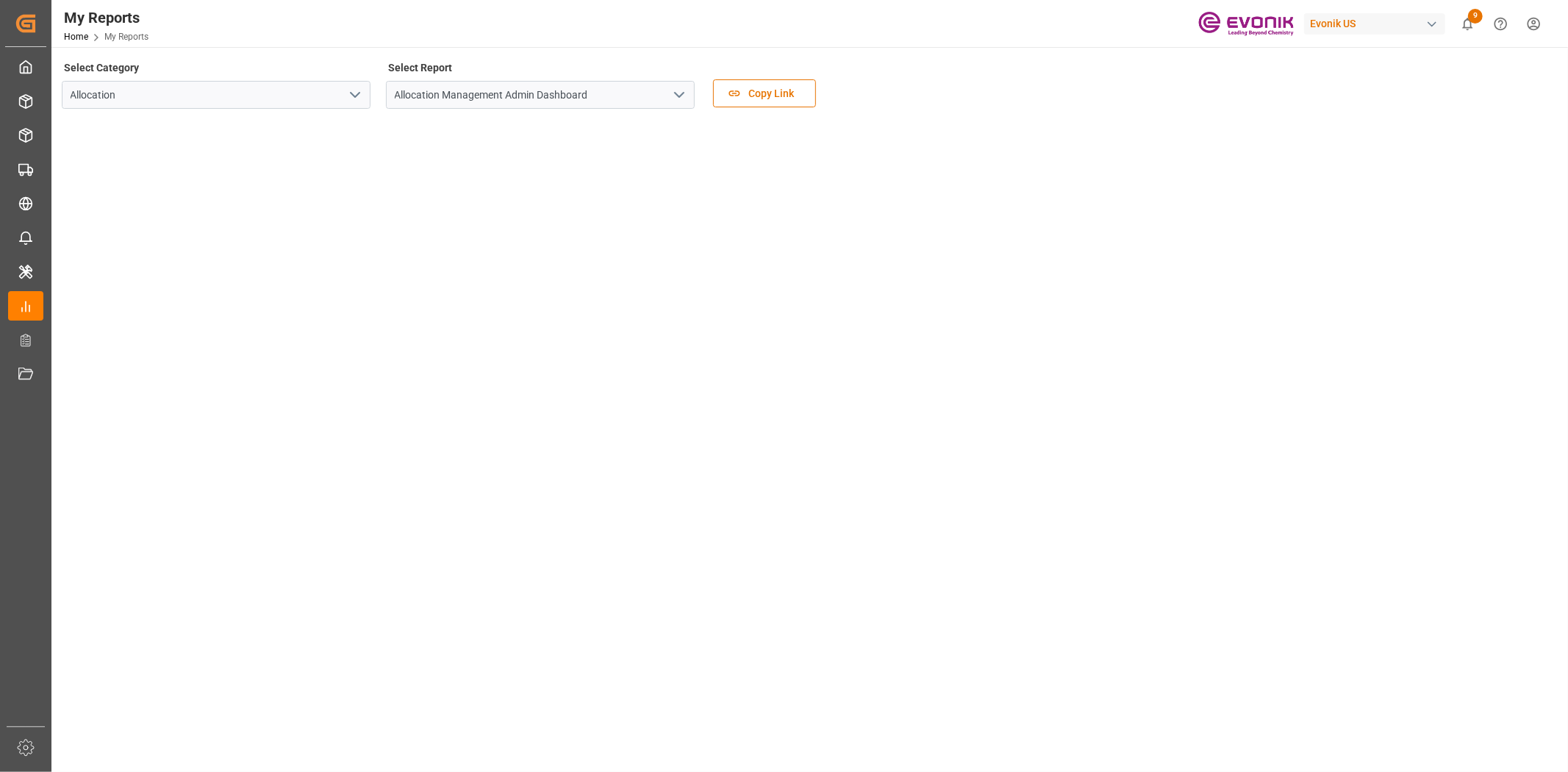
drag, startPoint x: 349, startPoint y: 89, endPoint x: 330, endPoint y: 98, distance: 21.0
click at [348, 90] on icon "open menu" at bounding box center [355, 95] width 18 height 18
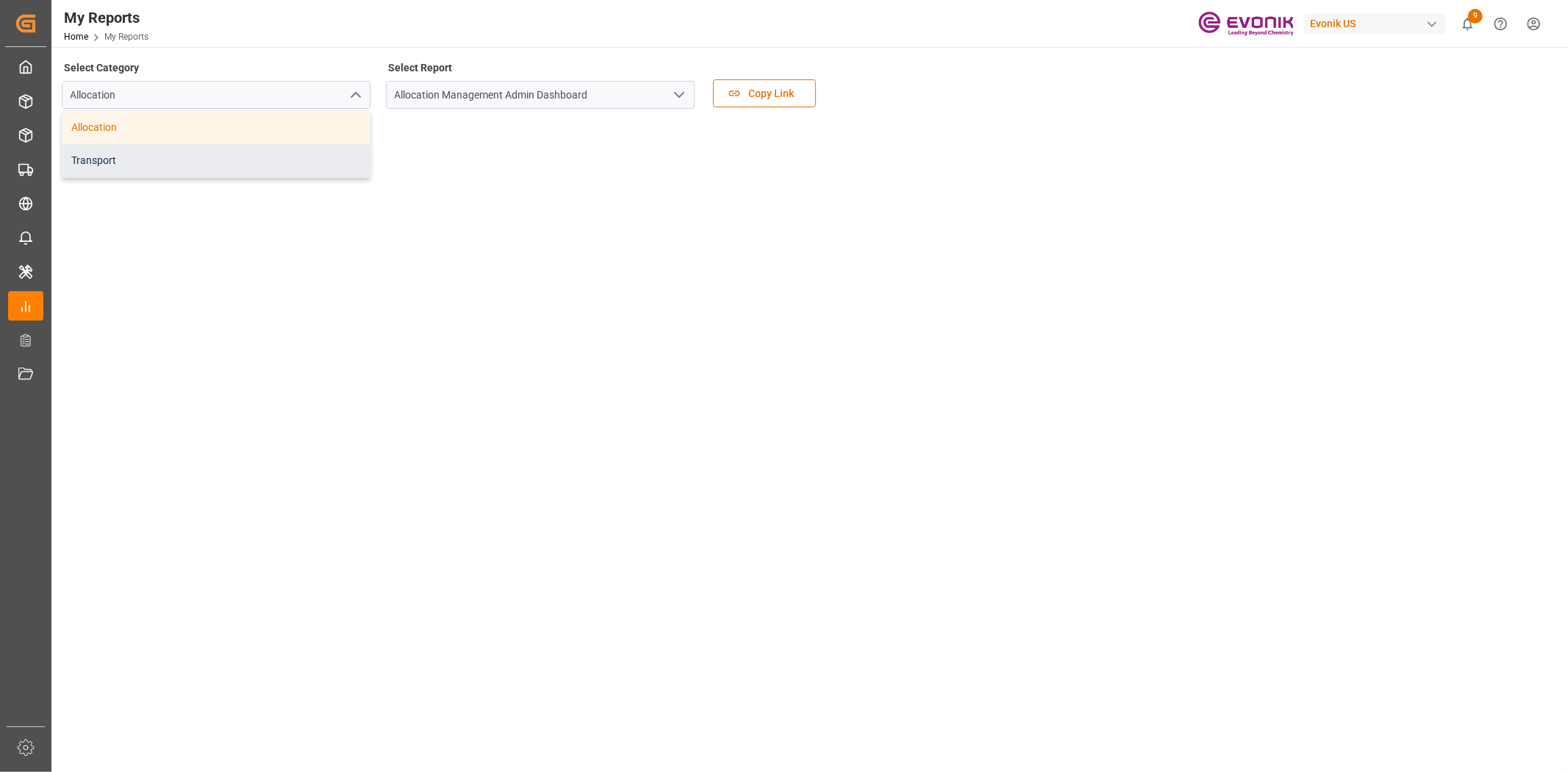
click at [238, 144] on div "Transport" at bounding box center [216, 160] width 307 height 33
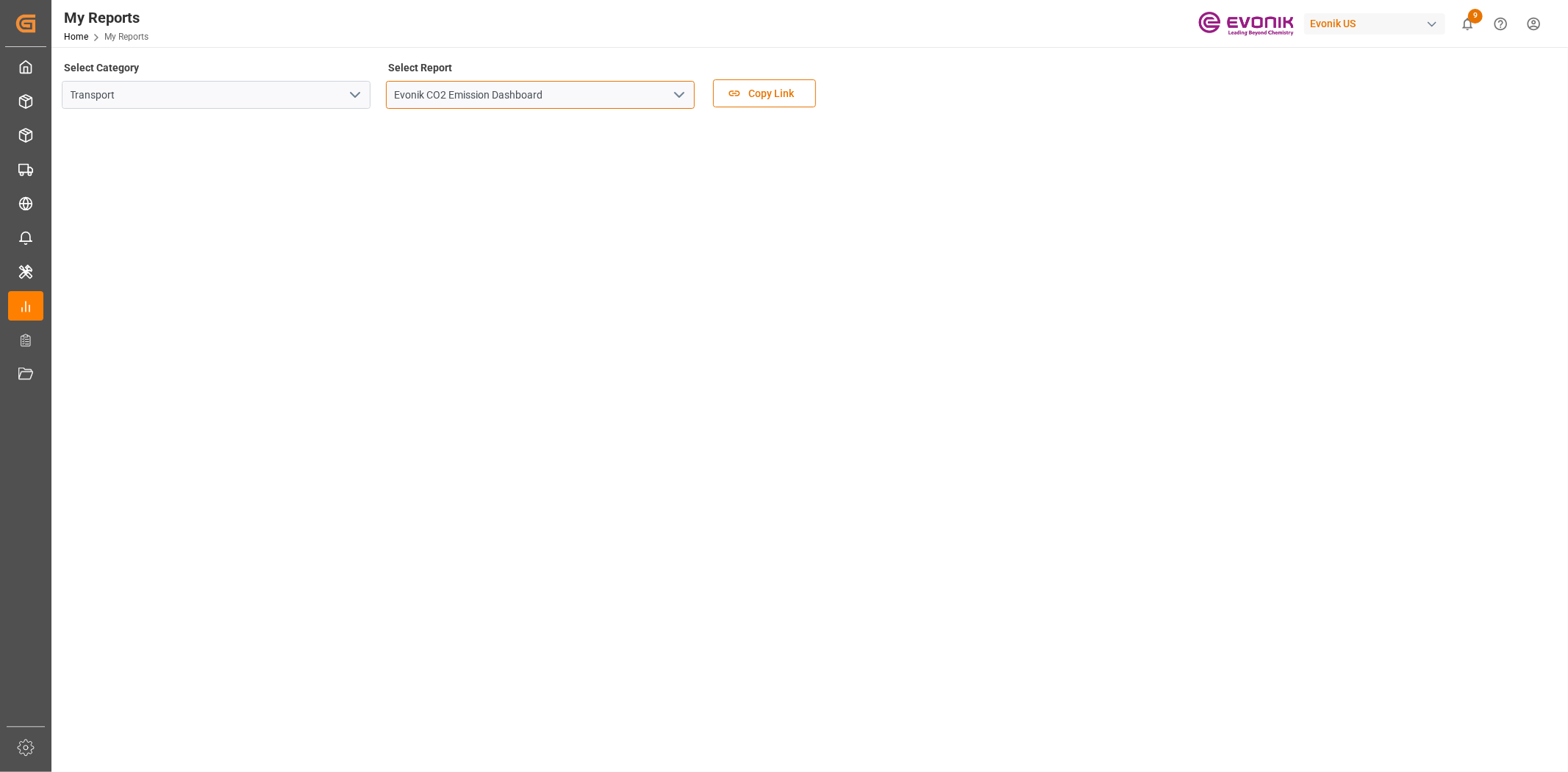
click at [689, 96] on input "Evonik CO2 Emission Dashboard" at bounding box center [540, 95] width 309 height 28
click at [684, 93] on polyline "open menu" at bounding box center [679, 95] width 9 height 4
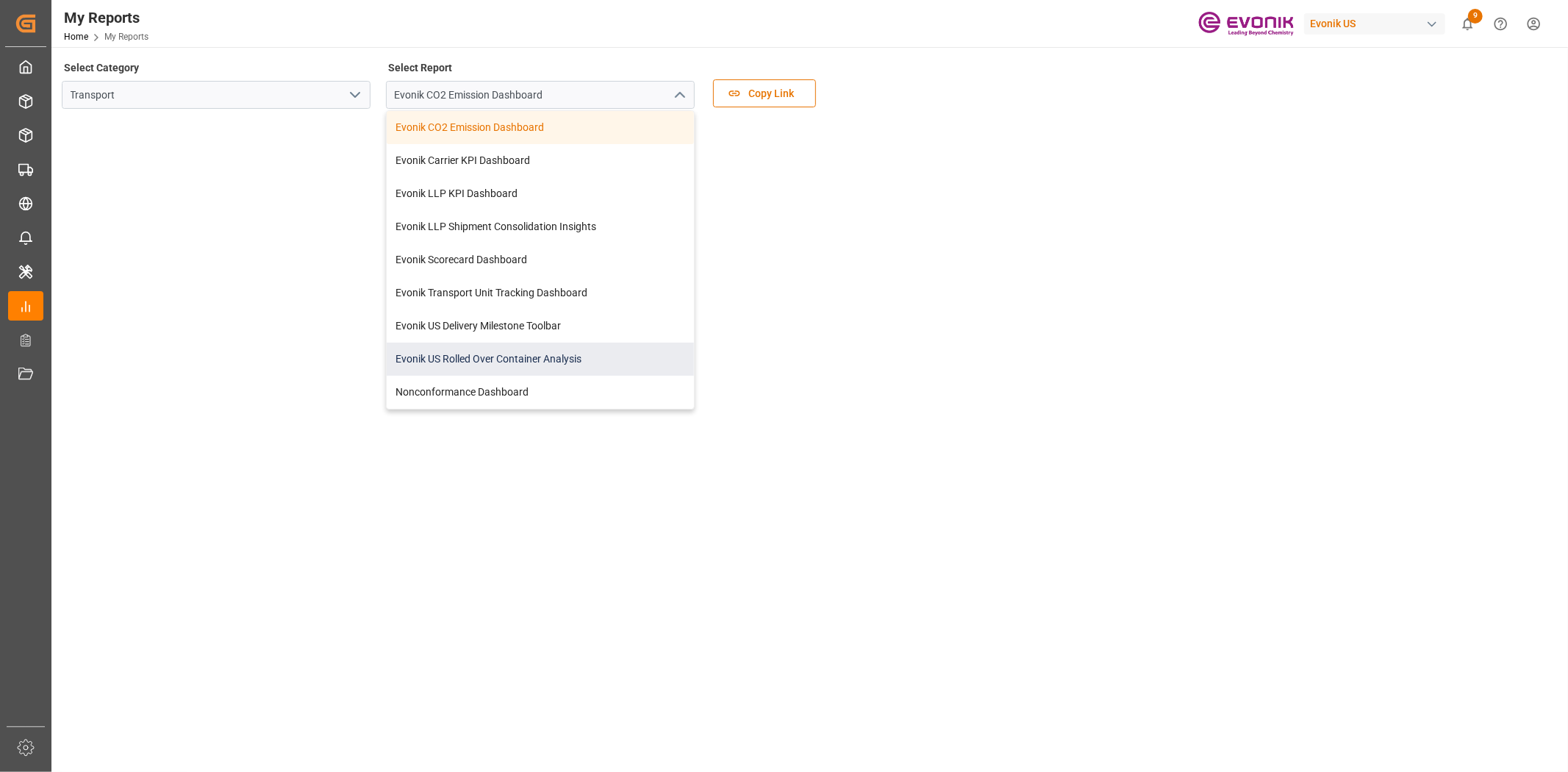
click at [513, 355] on div "Evonik US Rolled Over Container Analysis" at bounding box center [540, 359] width 307 height 33
